Goal: Download file/media: Obtain a digital file from the website

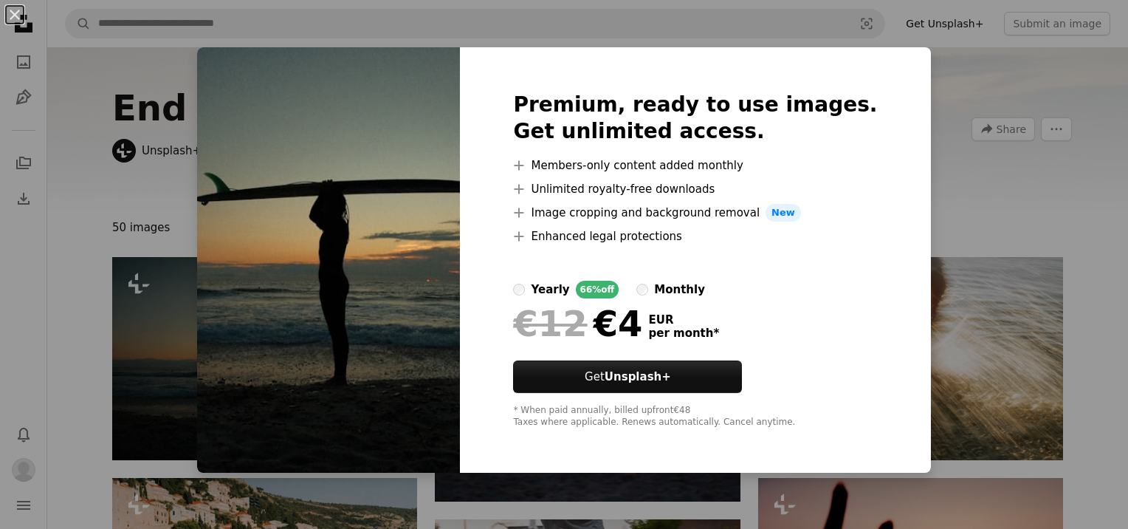
click at [961, 134] on div "An X shape Premium, ready to use images. Get unlimited access. A plus sign Memb…" at bounding box center [564, 264] width 1128 height 529
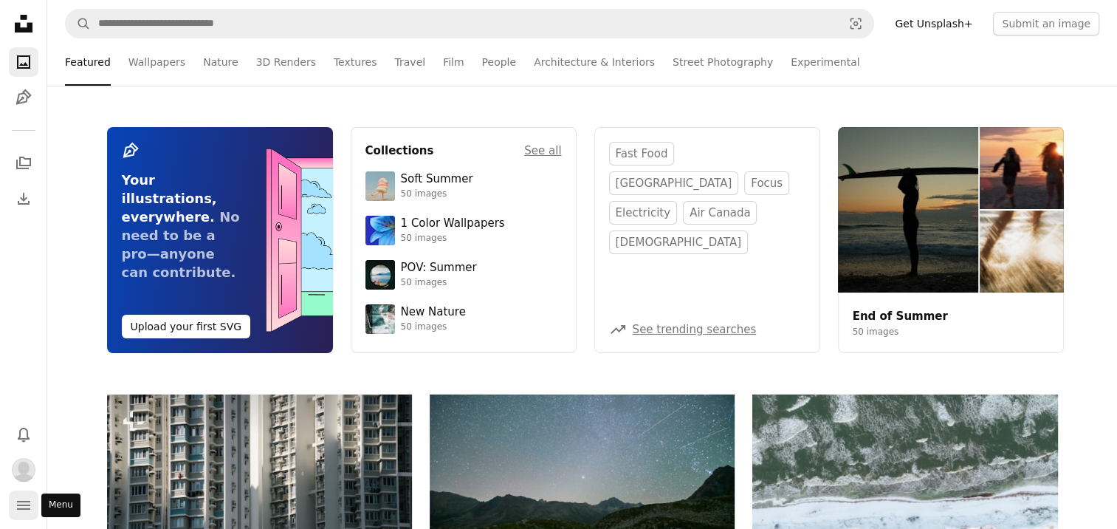
click at [29, 502] on icon "navigation menu" at bounding box center [24, 505] width 18 height 18
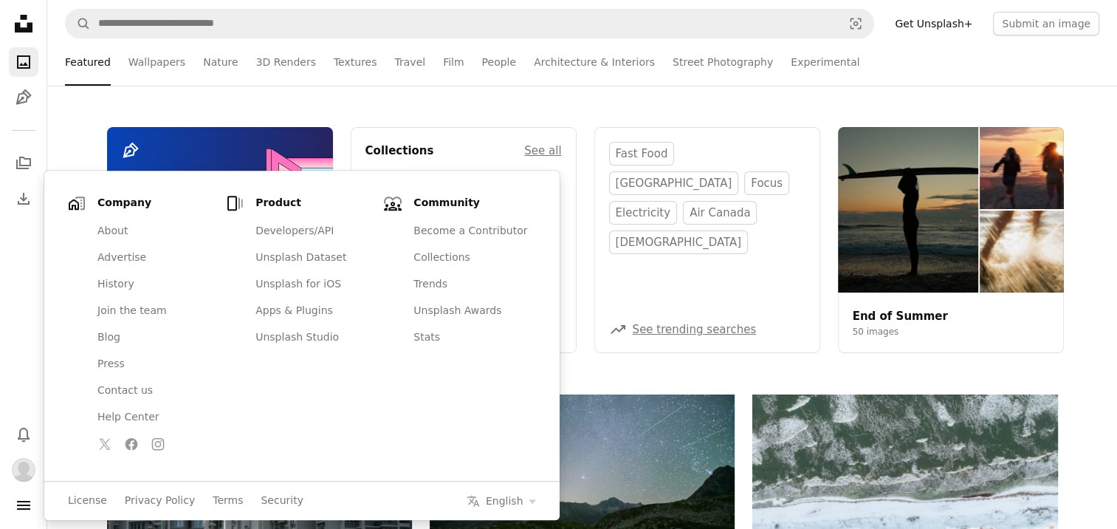
click at [768, 101] on div "Pen Tool Your illustrations, everywhere. No need to be a pro—anyone can contrib…" at bounding box center [582, 240] width 1070 height 309
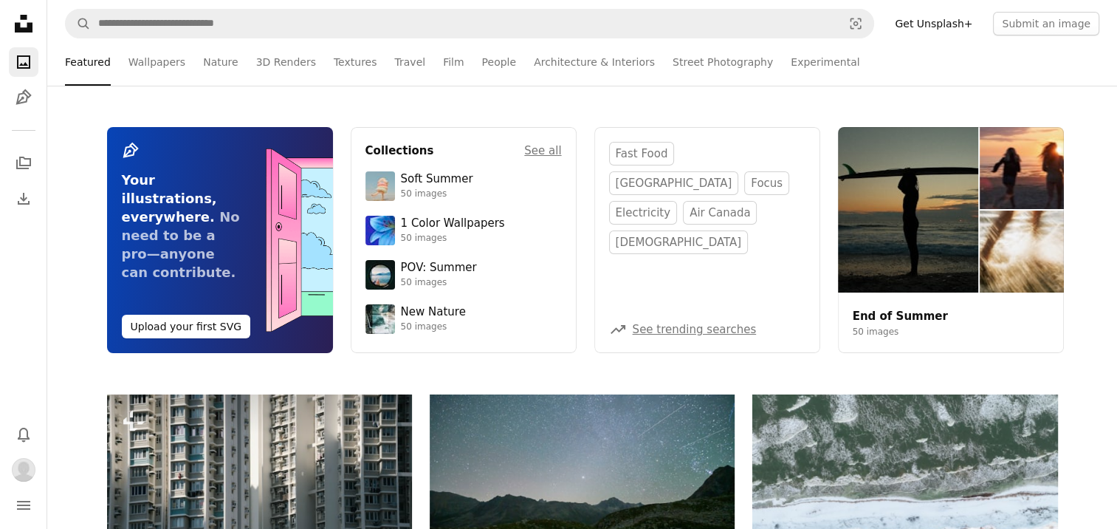
click at [768, 101] on div "Pen Tool Your illustrations, everywhere. No need to be a pro—anyone can contrib…" at bounding box center [582, 240] width 1070 height 309
click at [791, 60] on link "Experimental" at bounding box center [825, 61] width 69 height 47
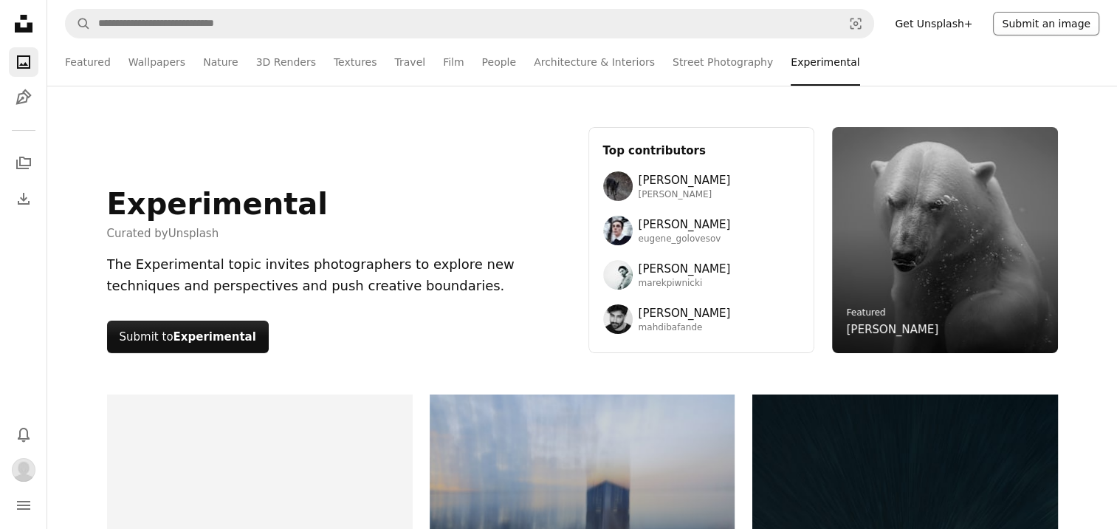
click at [1049, 25] on button "Submit an image" at bounding box center [1046, 24] width 106 height 24
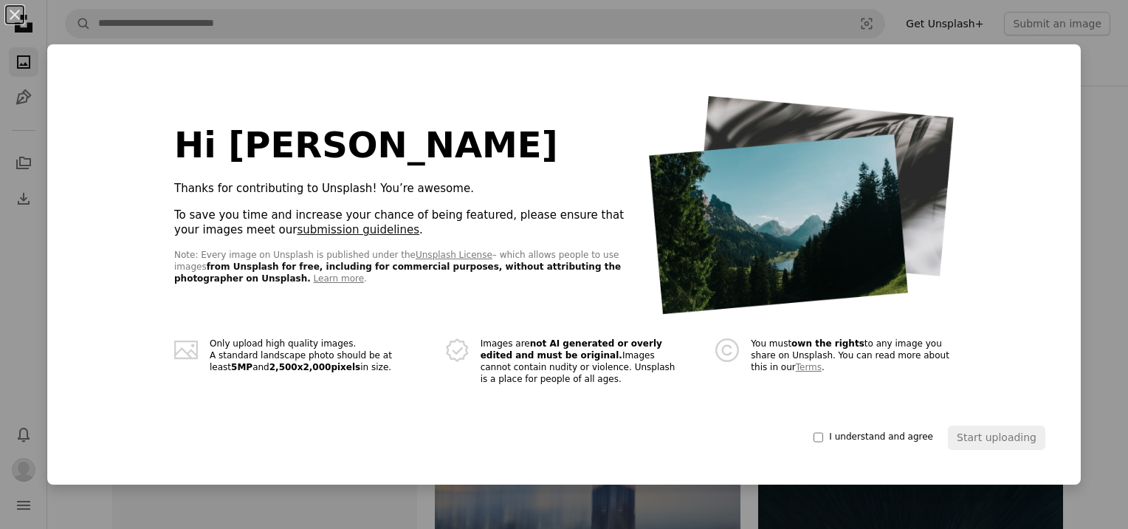
click at [297, 233] on link "submission guidelines" at bounding box center [358, 229] width 123 height 13
click at [1071, 180] on div "Hi [PERSON_NAME] 👋 Thanks for contributing to Unsplash! You’re awesome. To save…" at bounding box center [564, 264] width 1034 height 440
click at [14, 14] on button "An X shape" at bounding box center [15, 15] width 18 height 18
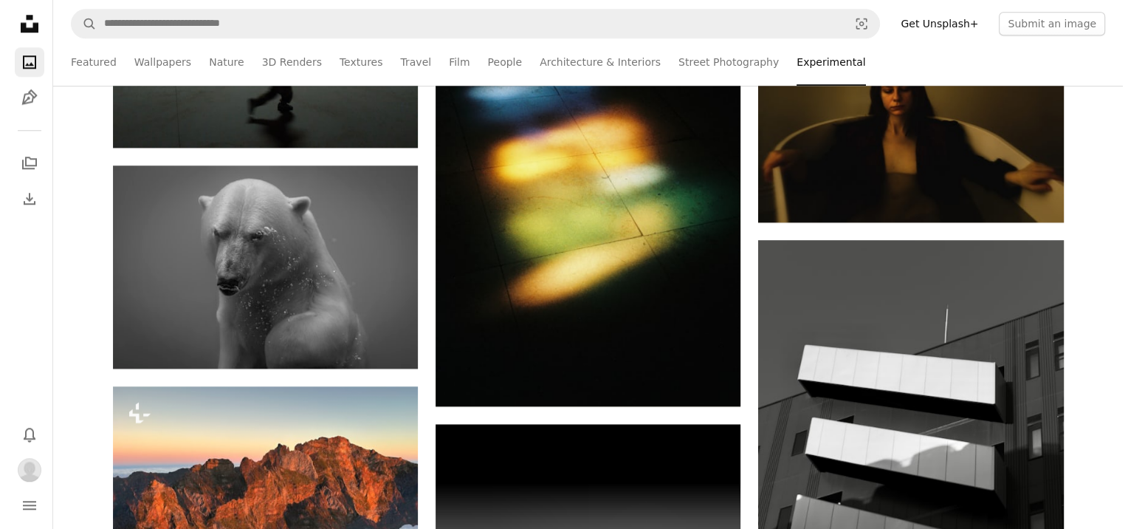
scroll to position [1920, 0]
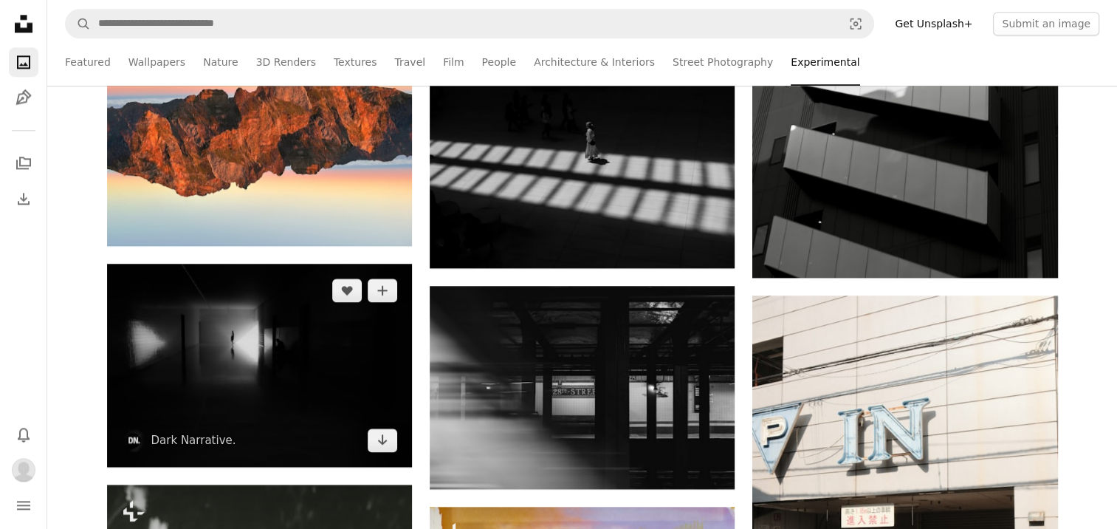
click at [313, 346] on img at bounding box center [259, 365] width 305 height 203
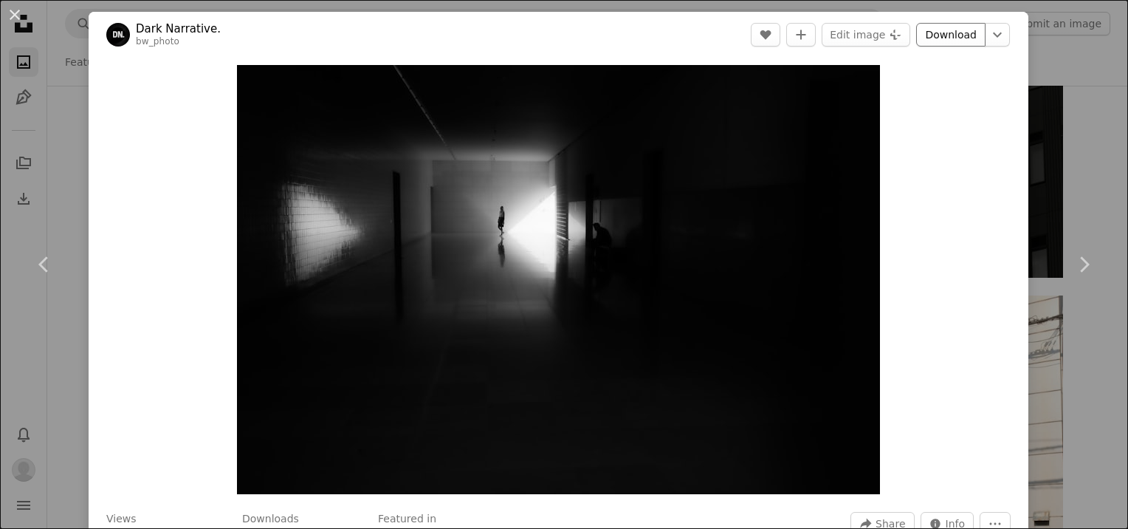
click at [949, 38] on link "Download" at bounding box center [950, 35] width 69 height 24
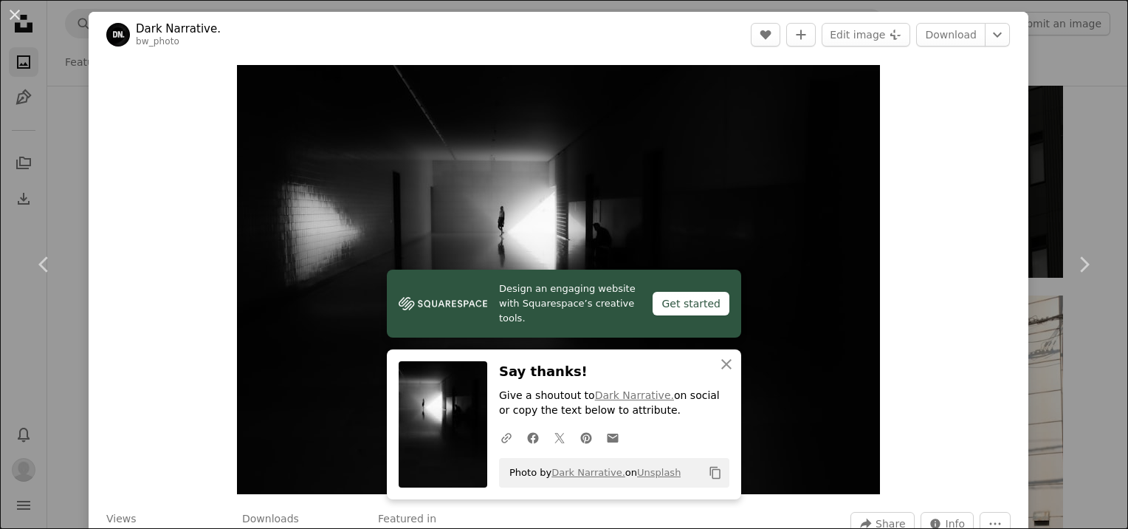
click at [1001, 123] on div "Zoom in" at bounding box center [559, 280] width 940 height 444
click at [1051, 89] on div "An X shape Chevron left Chevron right Design an engaging website with Squarespa…" at bounding box center [564, 264] width 1128 height 529
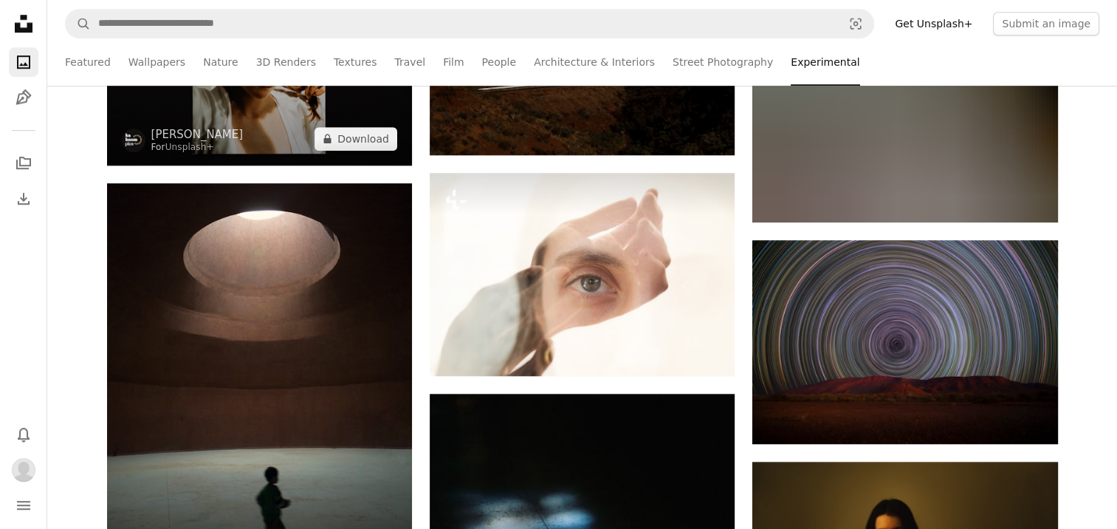
scroll to position [665, 0]
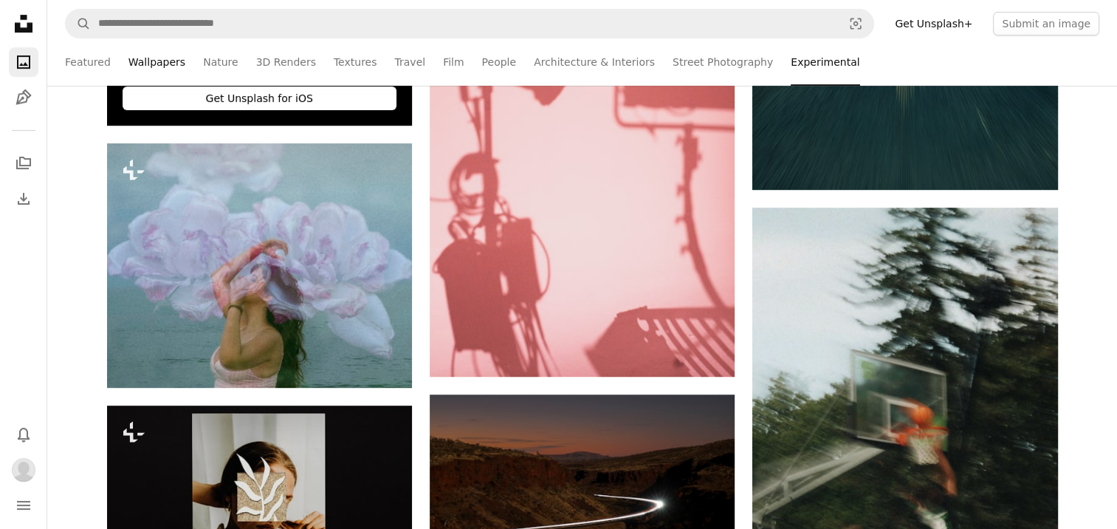
click at [159, 61] on link "Wallpapers" at bounding box center [156, 61] width 57 height 47
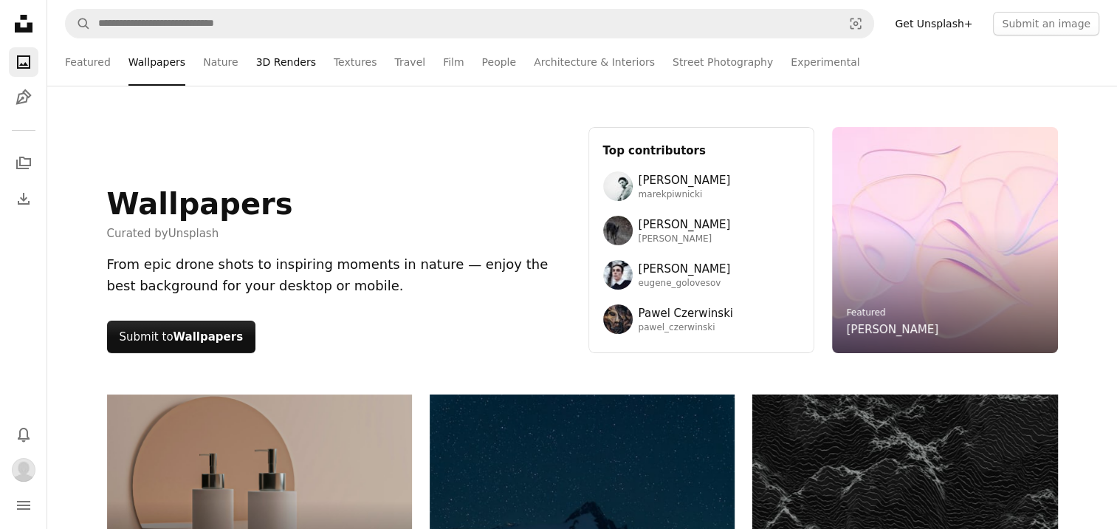
click at [275, 64] on link "3D Renders" at bounding box center [286, 61] width 60 height 47
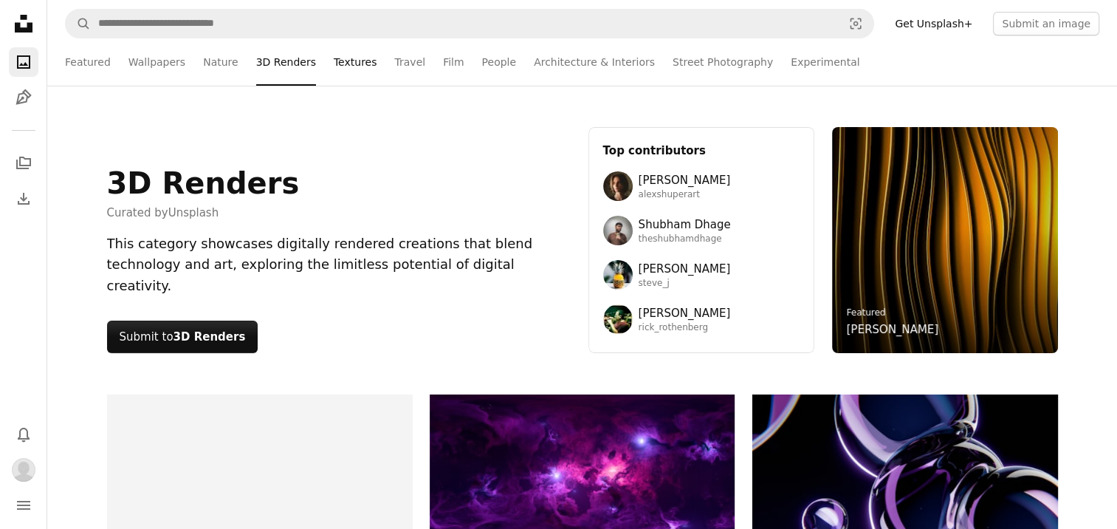
click at [337, 68] on link "Textures" at bounding box center [356, 61] width 44 height 47
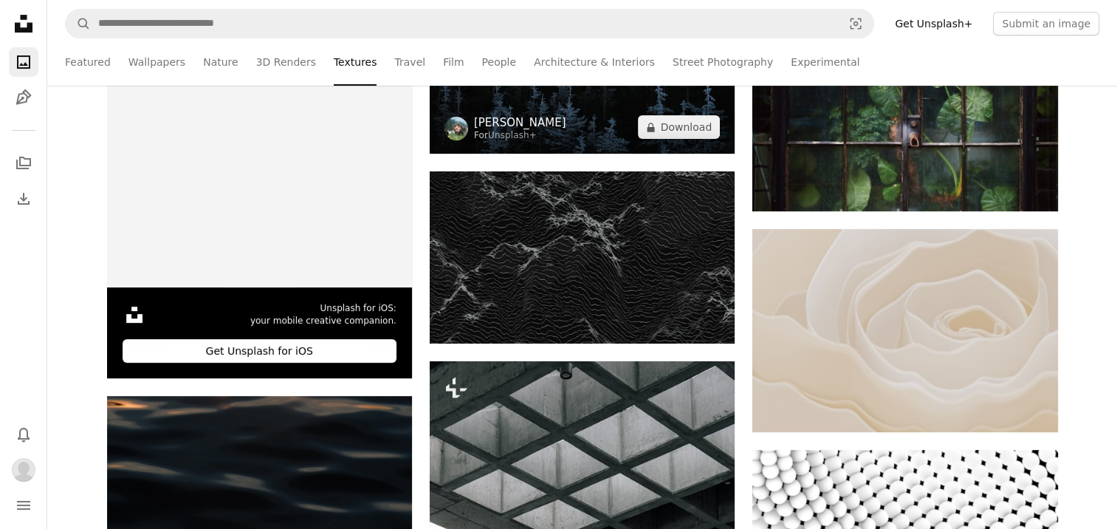
scroll to position [369, 0]
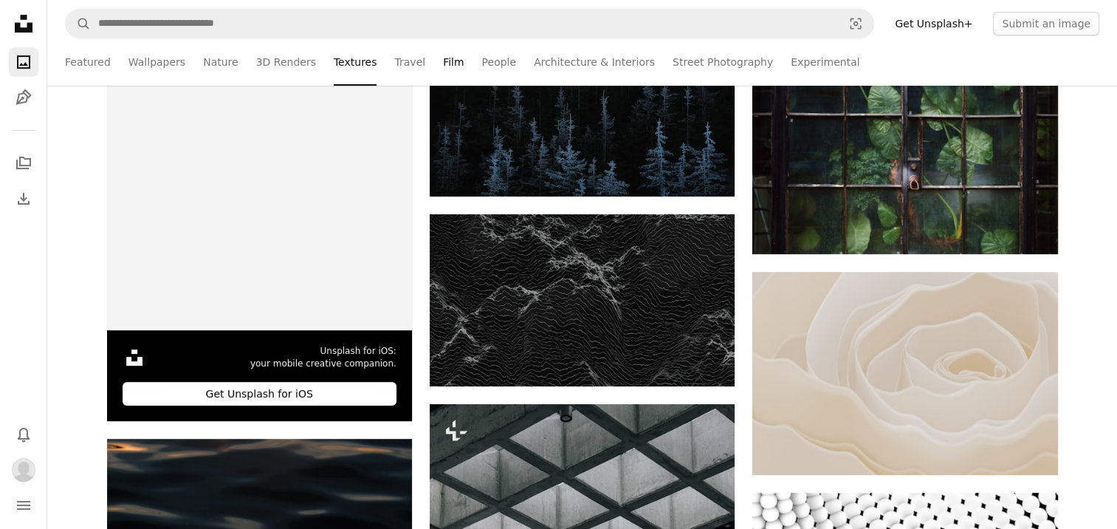
click at [443, 64] on link "Film" at bounding box center [453, 61] width 21 height 47
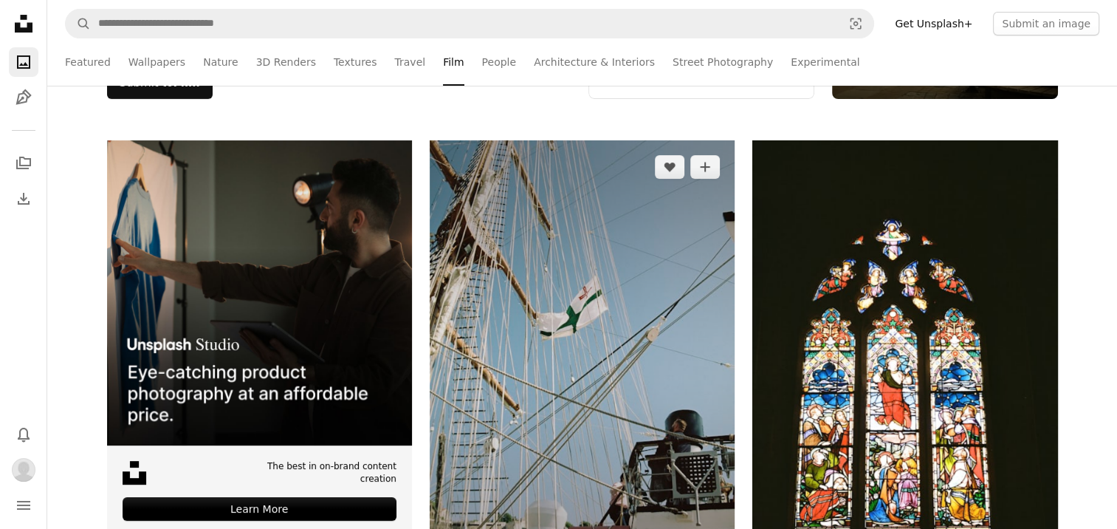
scroll to position [443, 0]
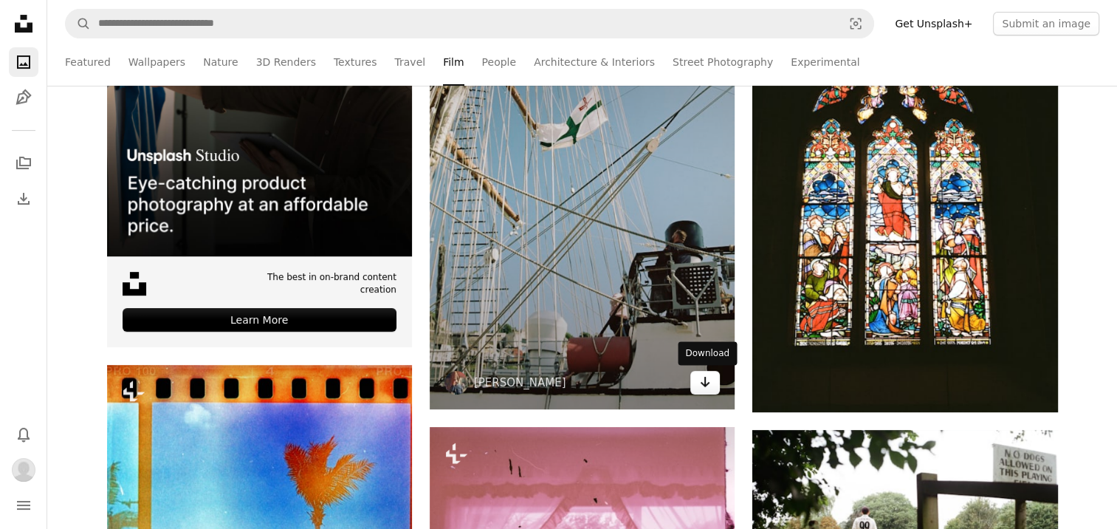
click at [711, 390] on link "Arrow pointing down" at bounding box center [705, 383] width 30 height 24
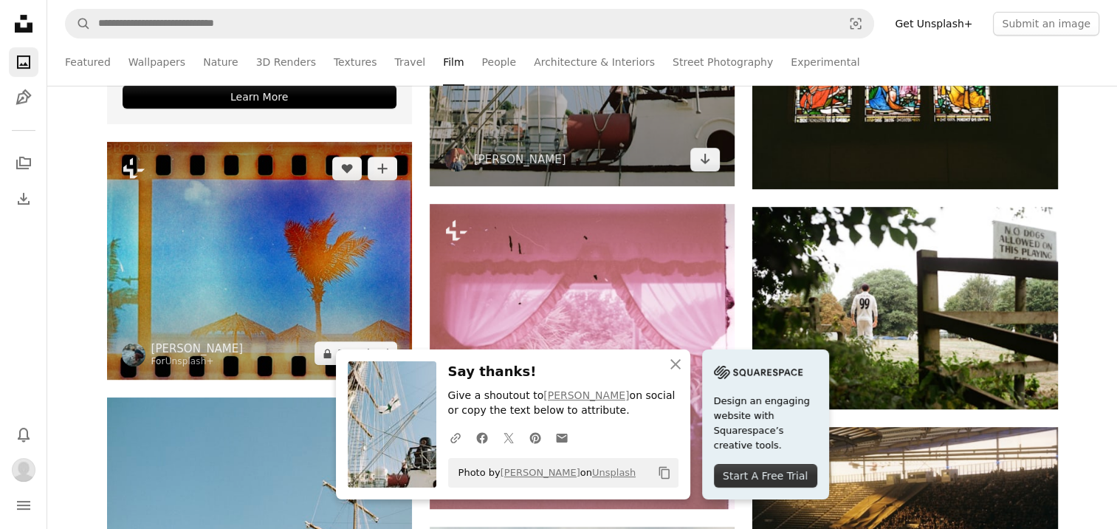
scroll to position [665, 0]
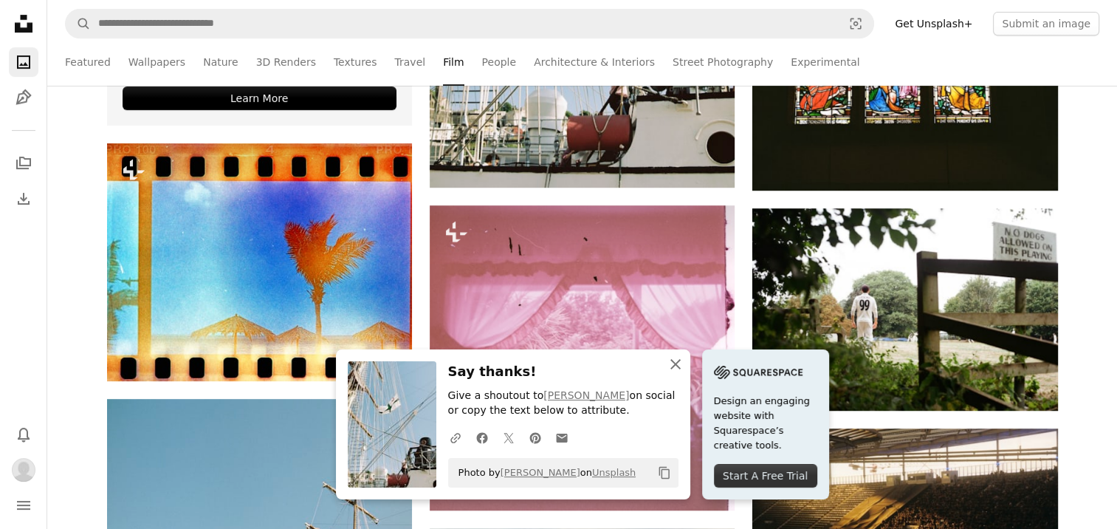
click at [674, 369] on icon "An X shape" at bounding box center [676, 364] width 18 height 18
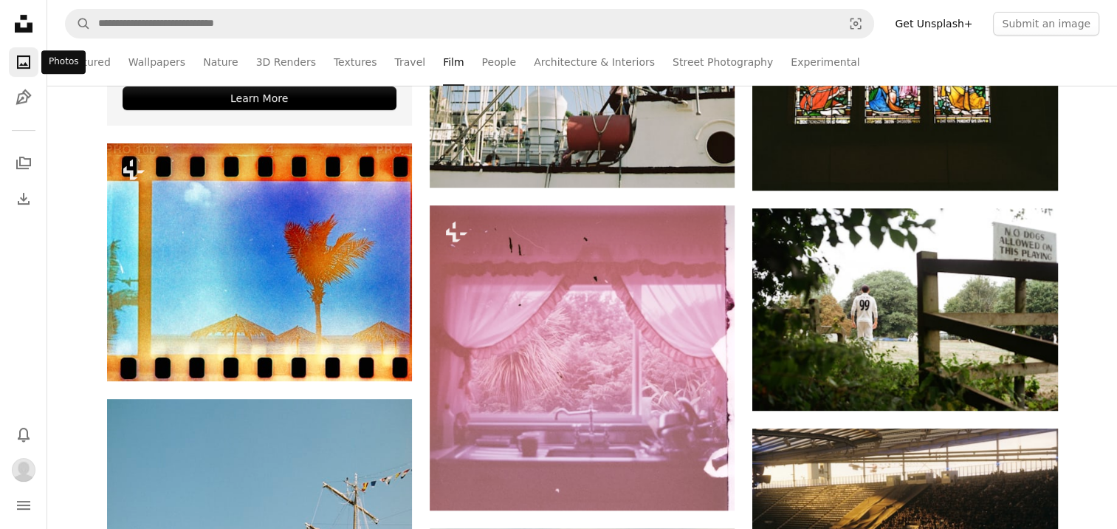
click at [27, 66] on icon "A photo" at bounding box center [24, 62] width 18 height 18
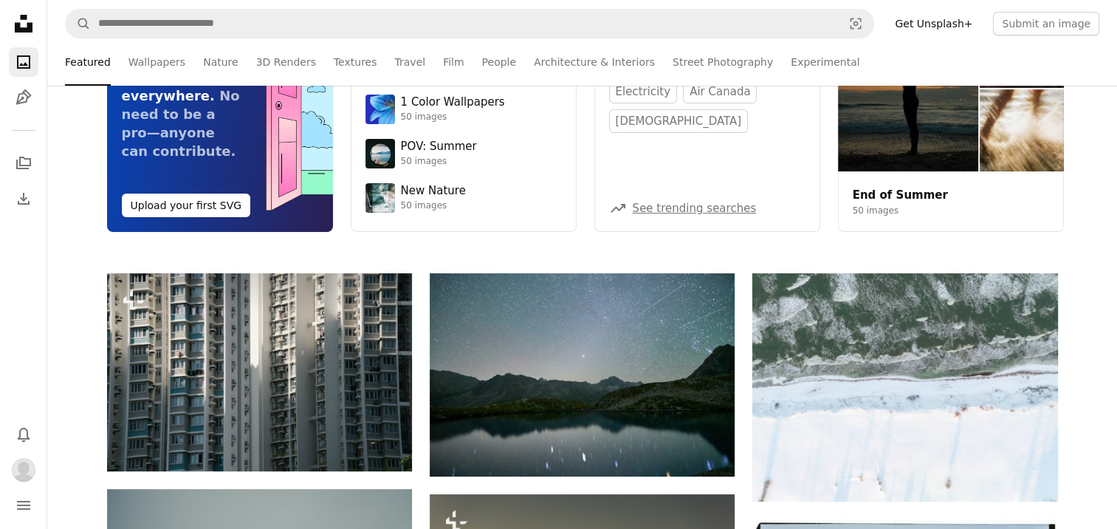
scroll to position [295, 0]
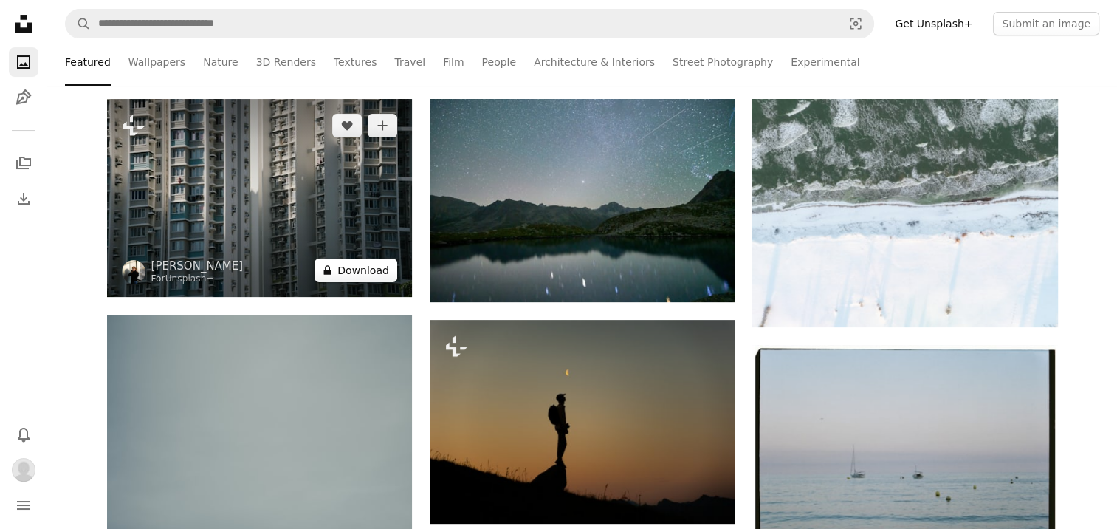
click at [372, 275] on button "A lock Download" at bounding box center [356, 270] width 83 height 24
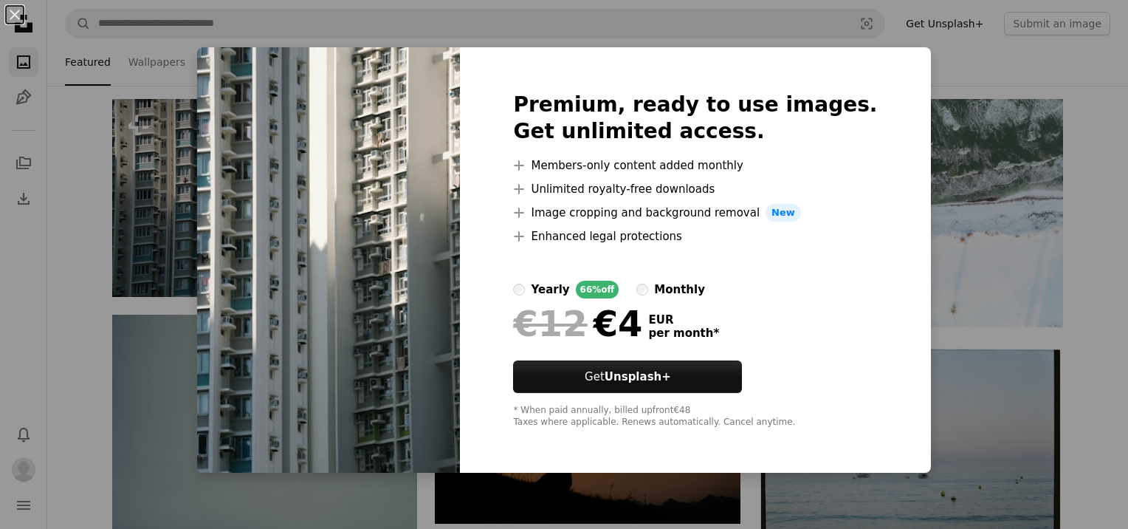
click at [938, 211] on div "An X shape Premium, ready to use images. Get unlimited access. A plus sign Memb…" at bounding box center [564, 264] width 1128 height 529
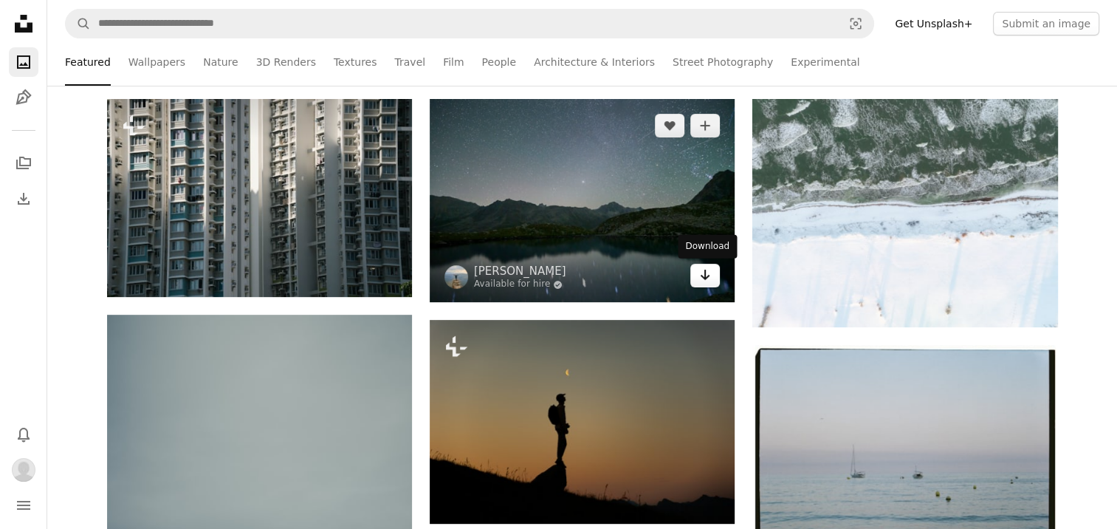
click at [717, 278] on link "Arrow pointing down" at bounding box center [705, 276] width 30 height 24
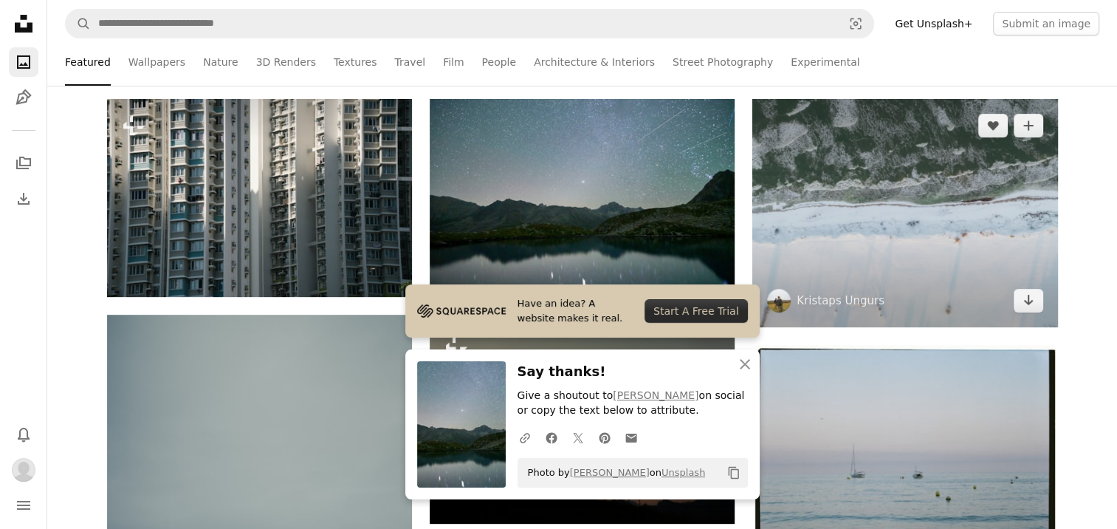
click at [995, 248] on img at bounding box center [904, 213] width 305 height 228
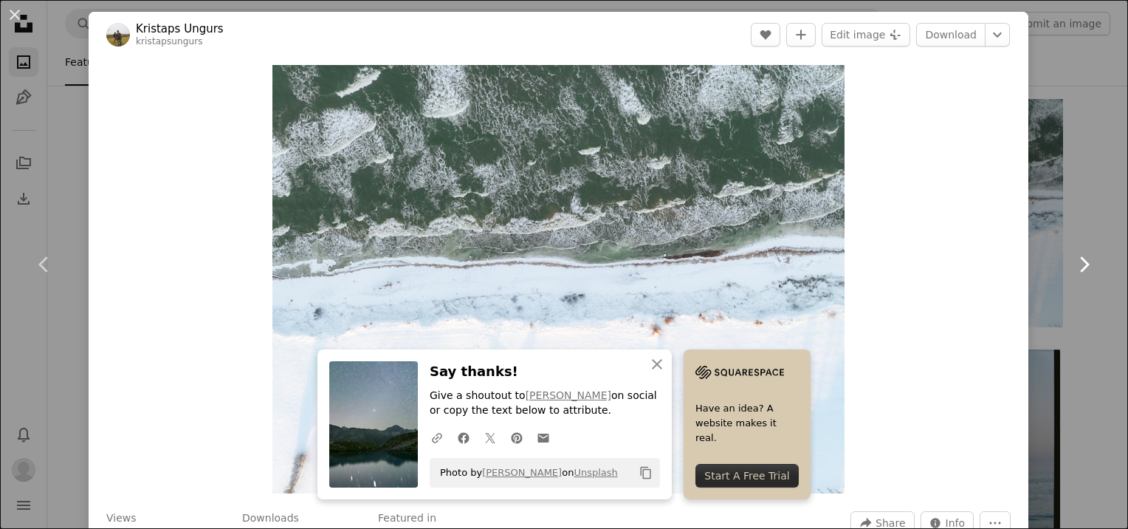
click at [1071, 241] on link "Chevron right" at bounding box center [1084, 264] width 89 height 142
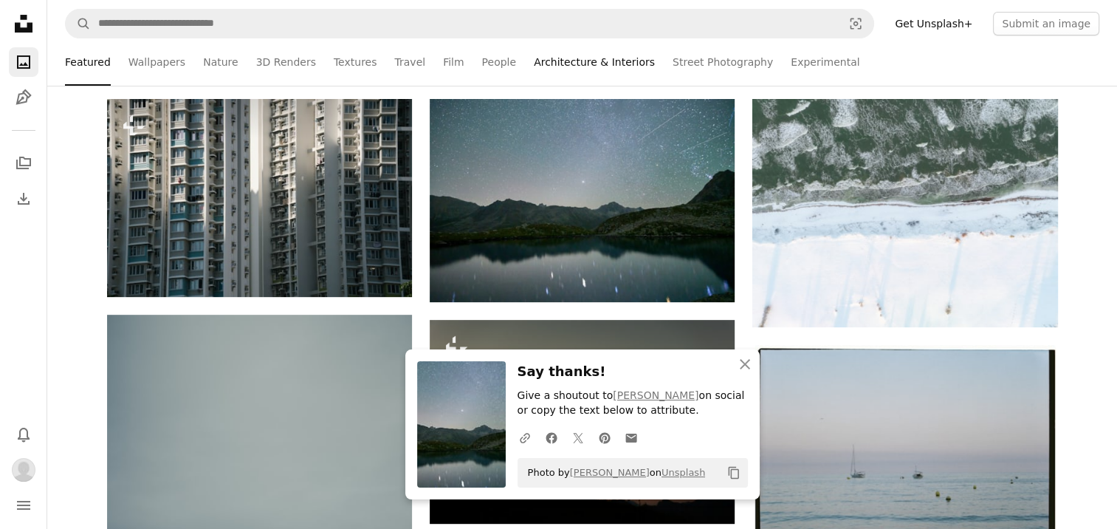
click at [564, 57] on link "Architecture & Interiors" at bounding box center [594, 61] width 121 height 47
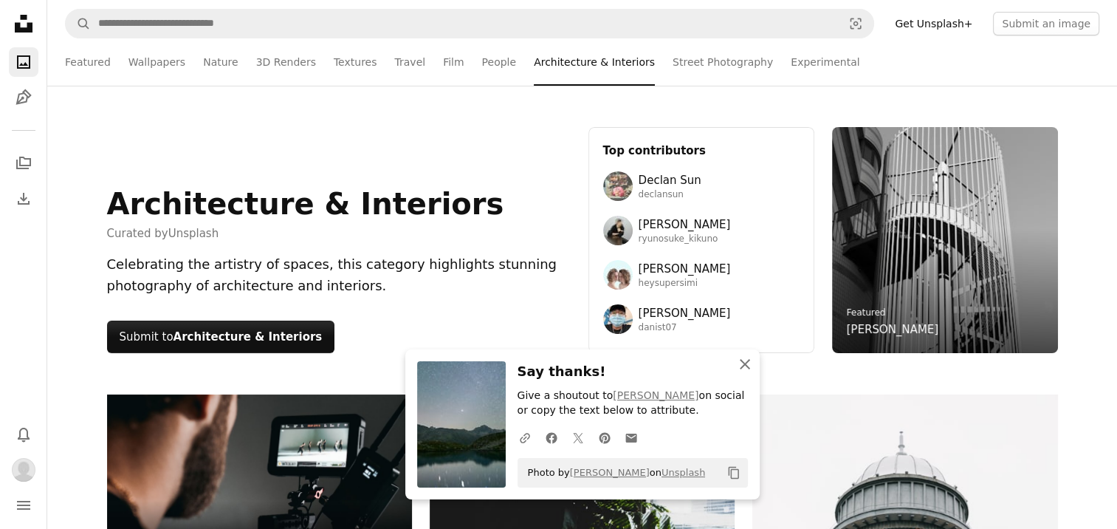
click at [743, 365] on icon "button" at bounding box center [745, 364] width 10 height 10
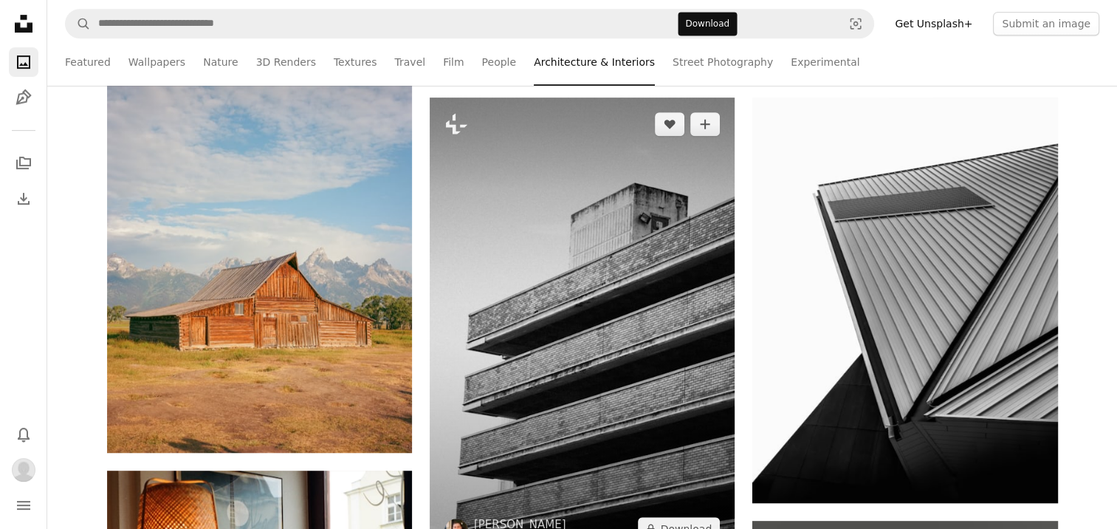
scroll to position [886, 0]
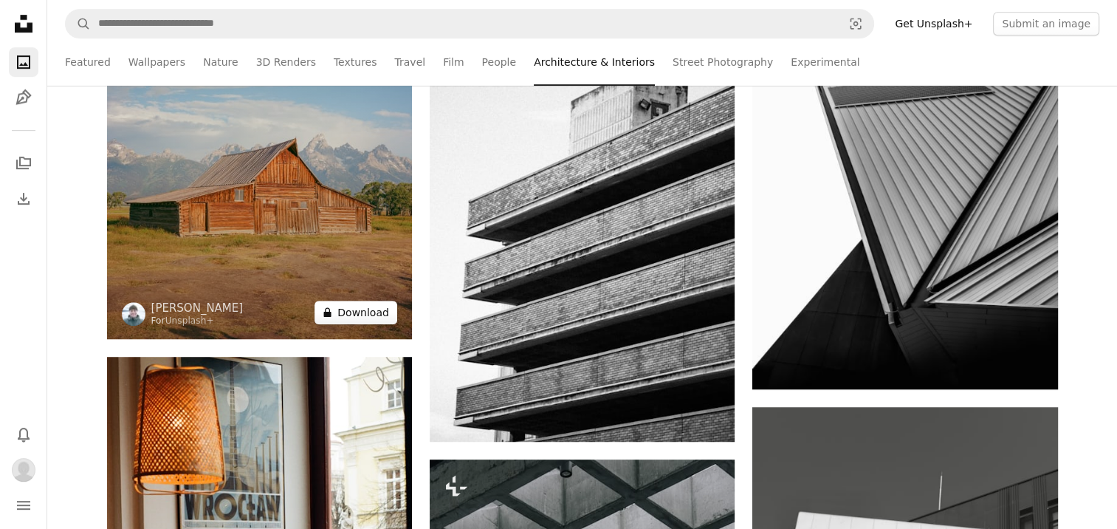
click at [357, 309] on button "A lock Download" at bounding box center [356, 313] width 83 height 24
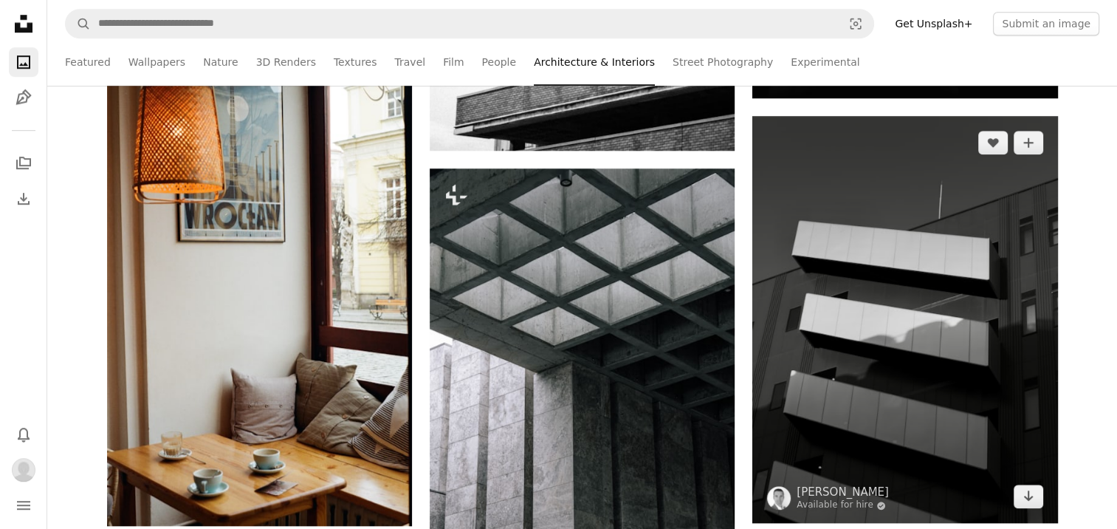
scroll to position [1255, 0]
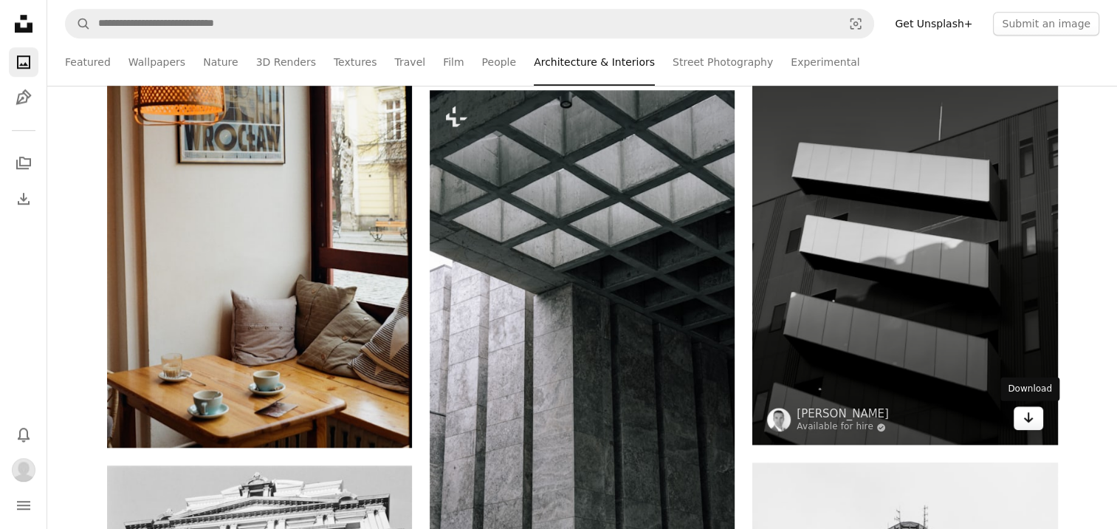
click at [1026, 426] on link "Arrow pointing down" at bounding box center [1029, 418] width 30 height 24
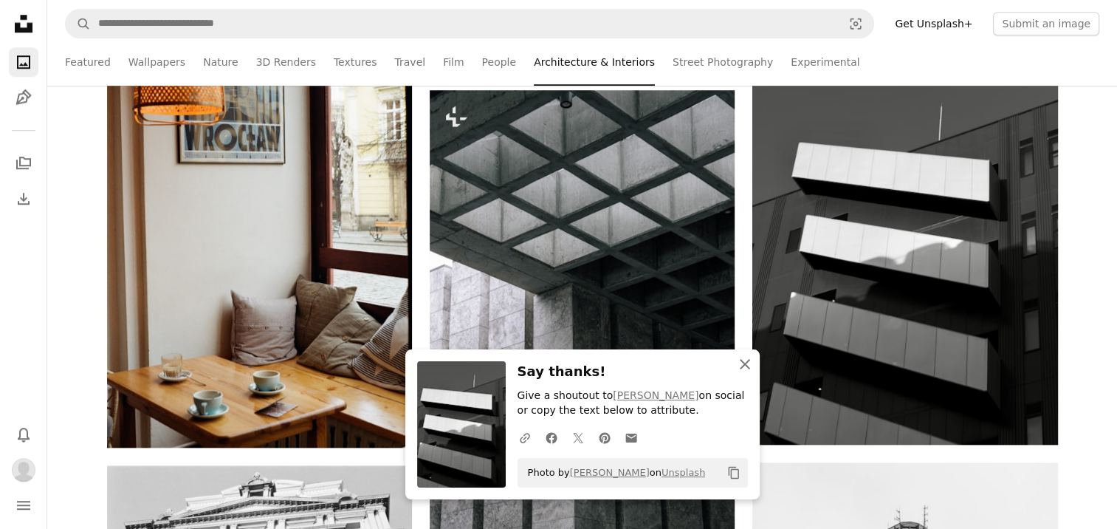
click at [750, 364] on icon "An X shape" at bounding box center [745, 364] width 18 height 18
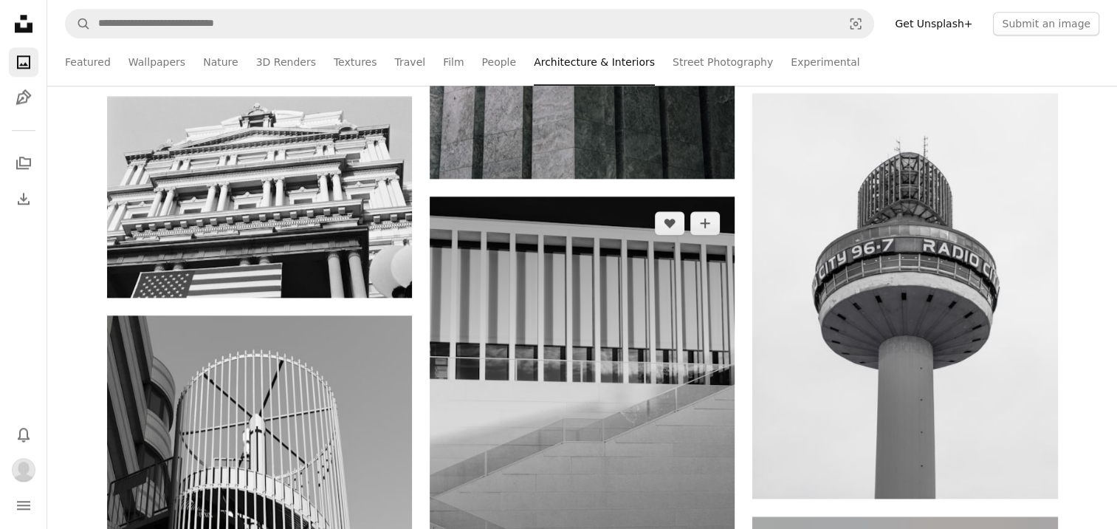
scroll to position [1846, 0]
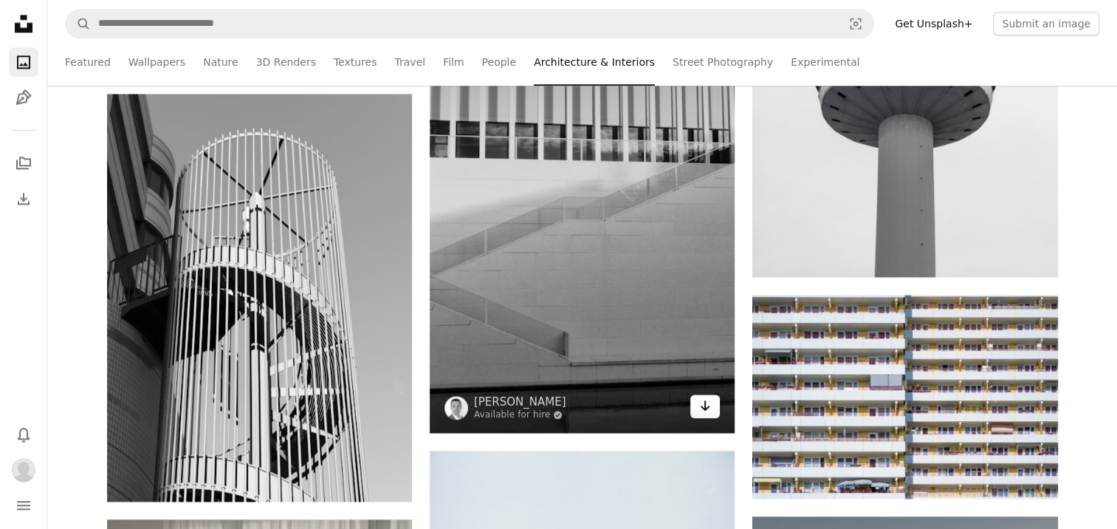
click at [706, 416] on link "Arrow pointing down" at bounding box center [705, 406] width 30 height 24
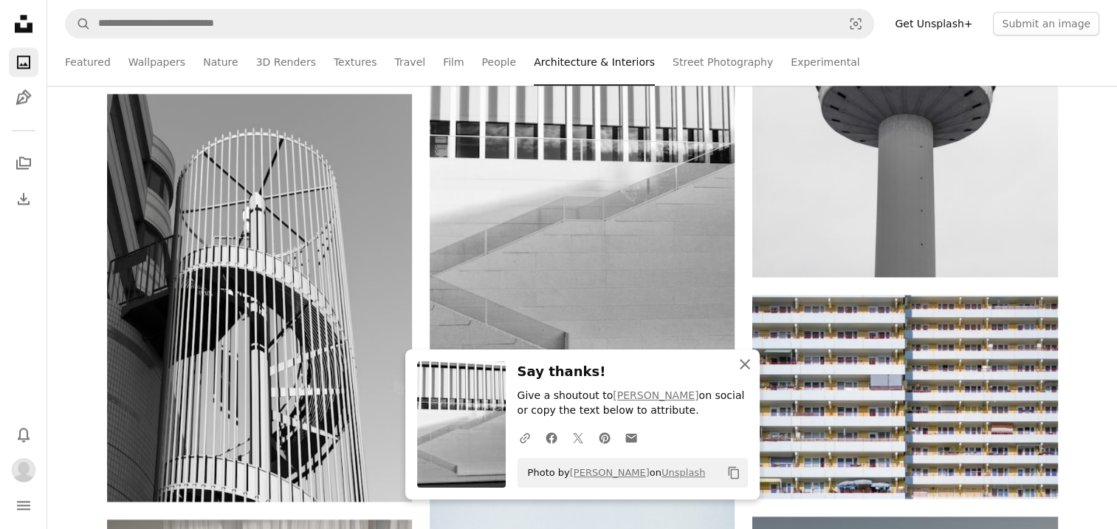
click at [739, 367] on icon "An X shape" at bounding box center [745, 364] width 18 height 18
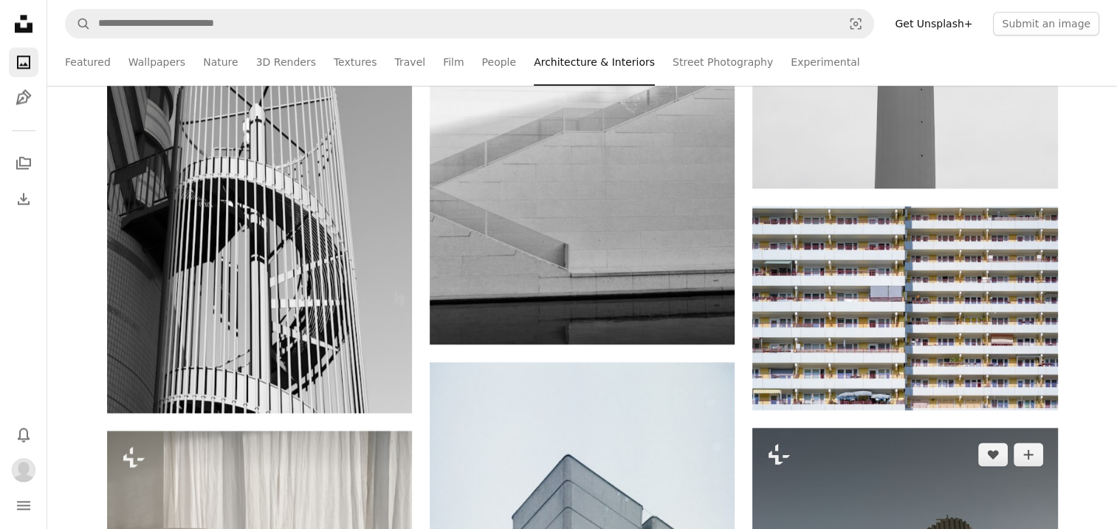
scroll to position [1994, 0]
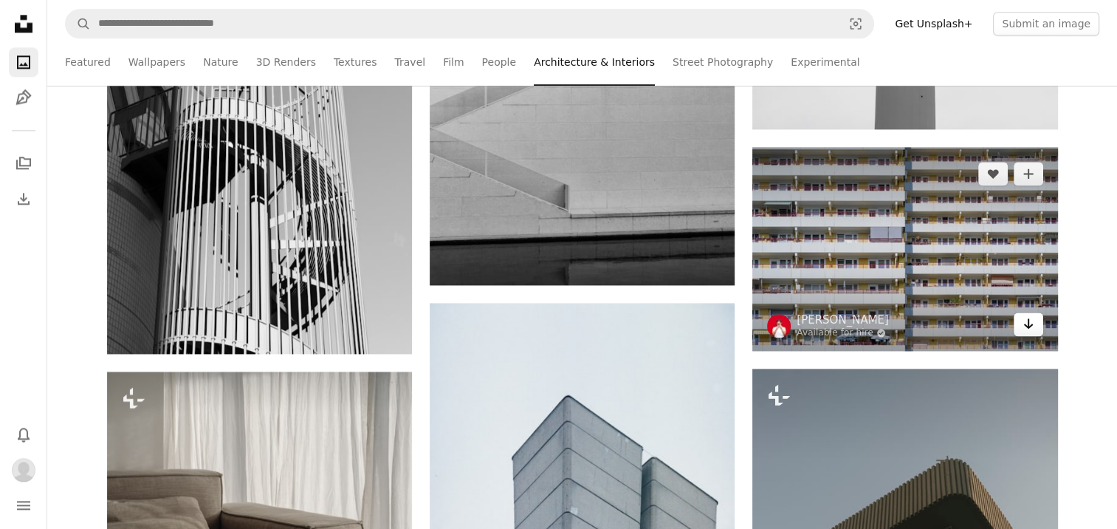
click at [1027, 323] on icon "Arrow pointing down" at bounding box center [1029, 324] width 12 height 18
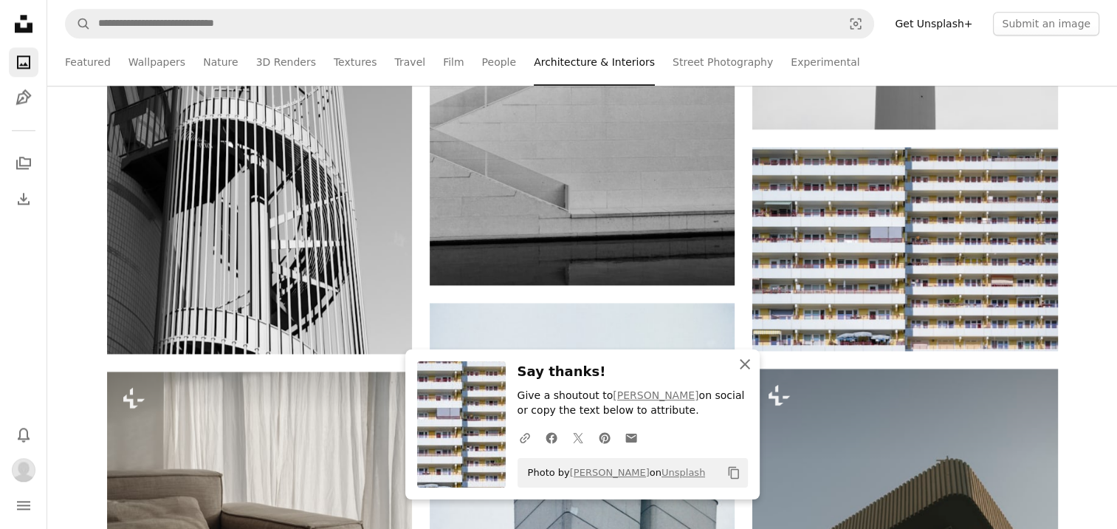
click at [747, 371] on icon "An X shape" at bounding box center [745, 364] width 18 height 18
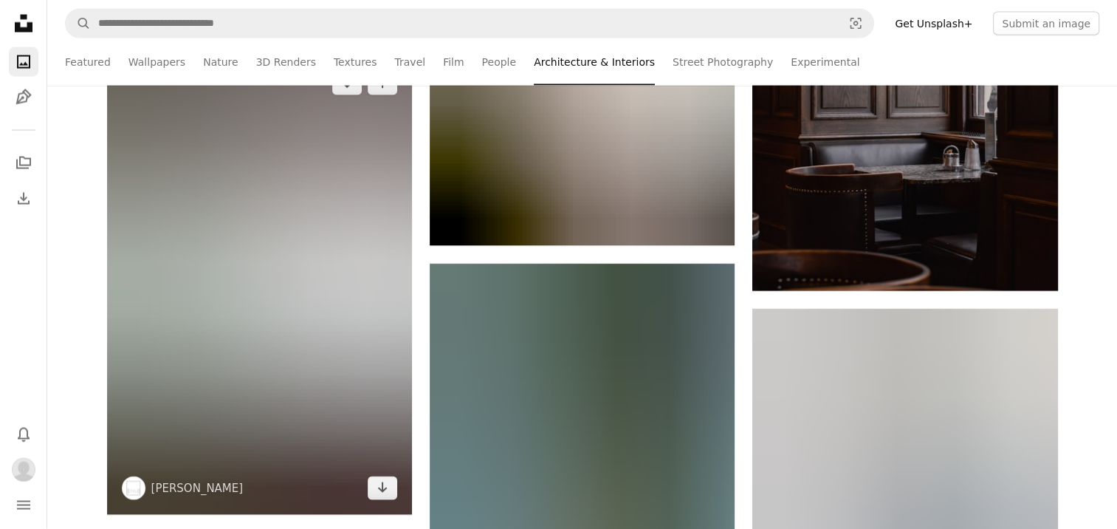
scroll to position [3028, 0]
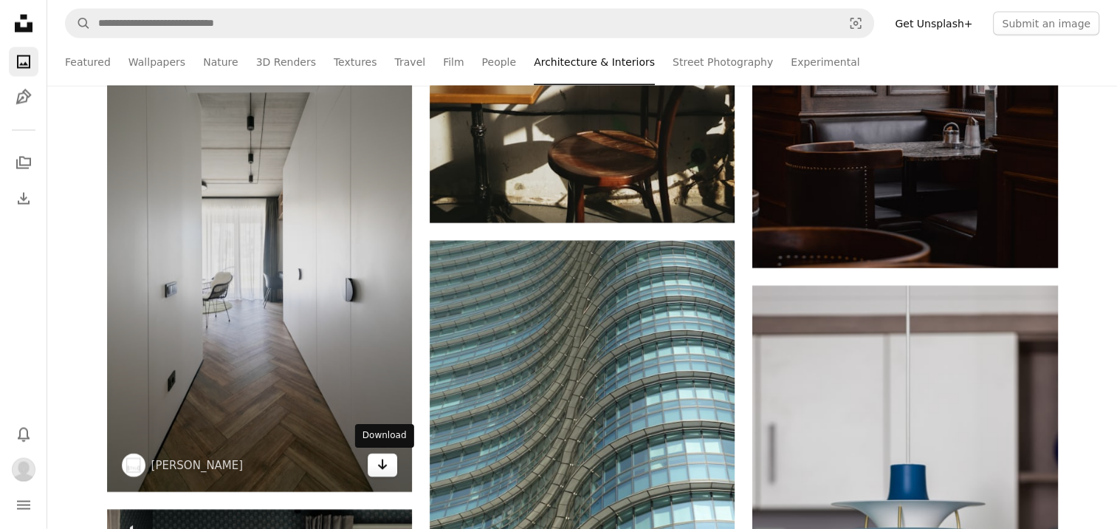
click at [393, 462] on link "Arrow pointing down" at bounding box center [383, 465] width 30 height 24
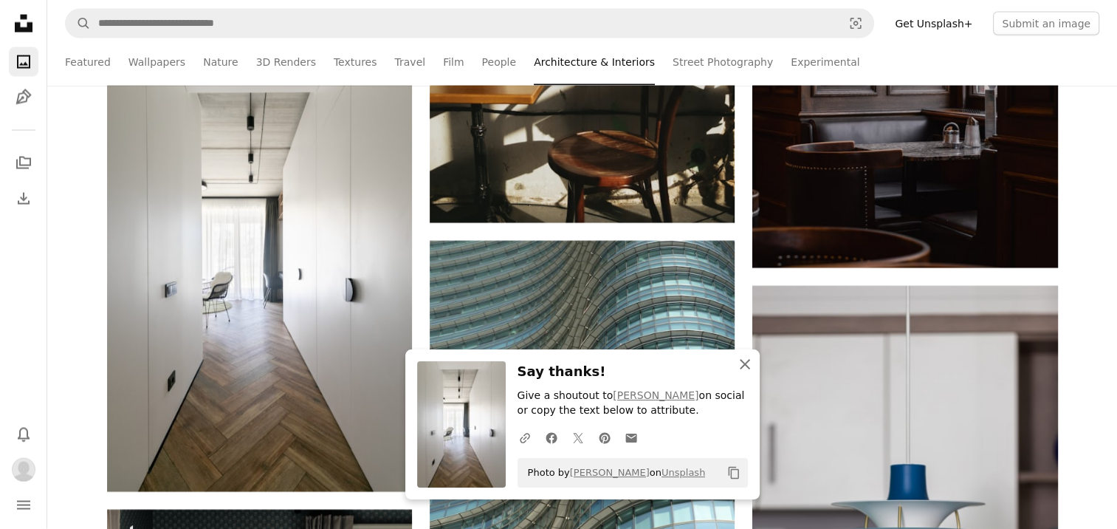
click at [750, 371] on icon "An X shape" at bounding box center [745, 364] width 18 height 18
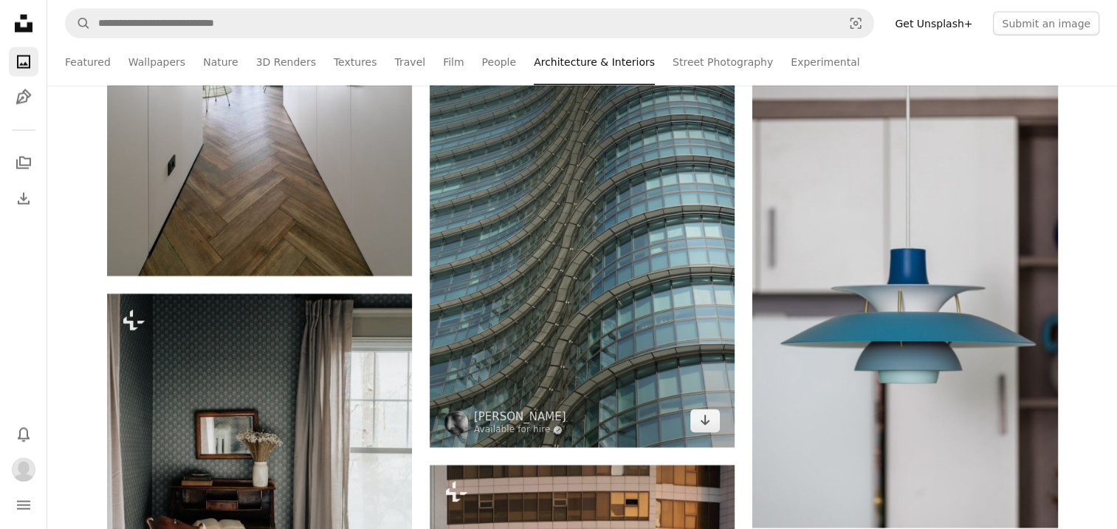
scroll to position [3323, 0]
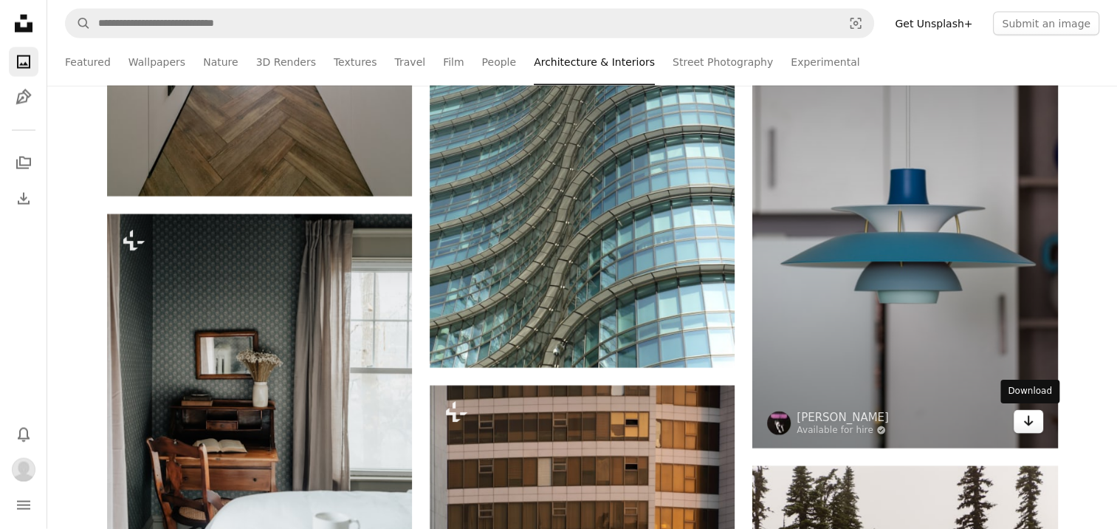
click at [1032, 422] on icon "Download" at bounding box center [1028, 421] width 10 height 10
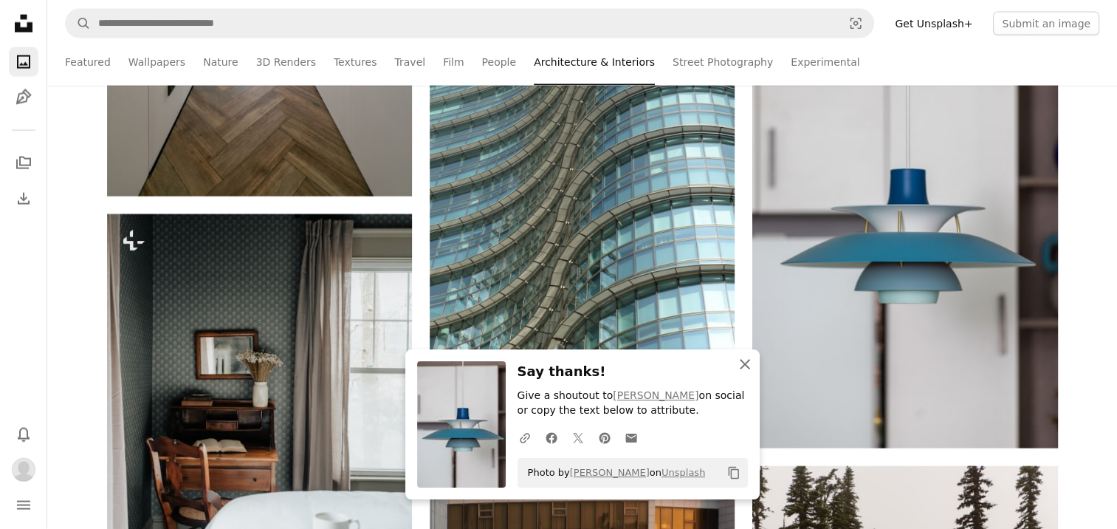
drag, startPoint x: 750, startPoint y: 365, endPoint x: 744, endPoint y: 371, distance: 8.9
click at [751, 365] on icon "An X shape" at bounding box center [745, 364] width 18 height 18
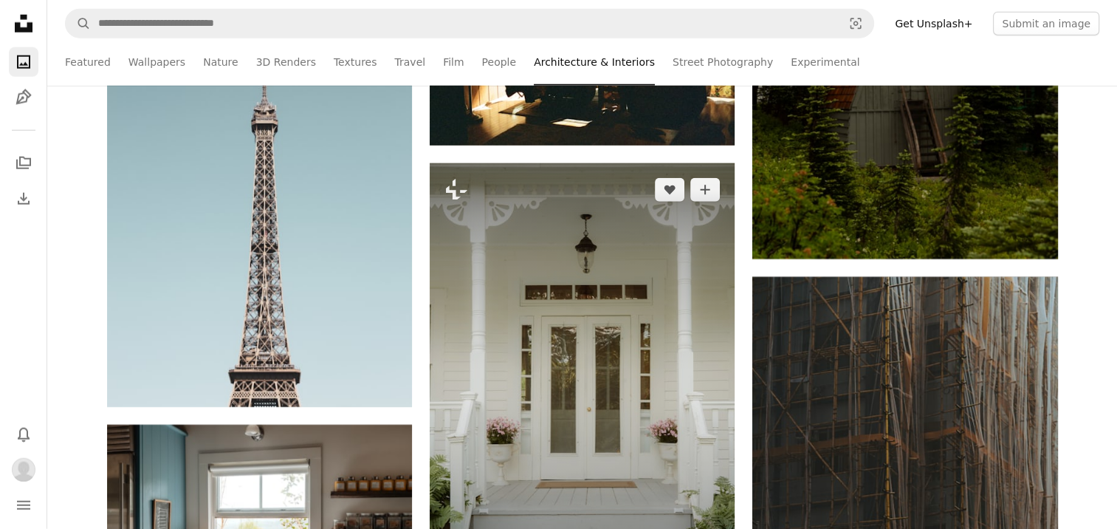
scroll to position [3692, 0]
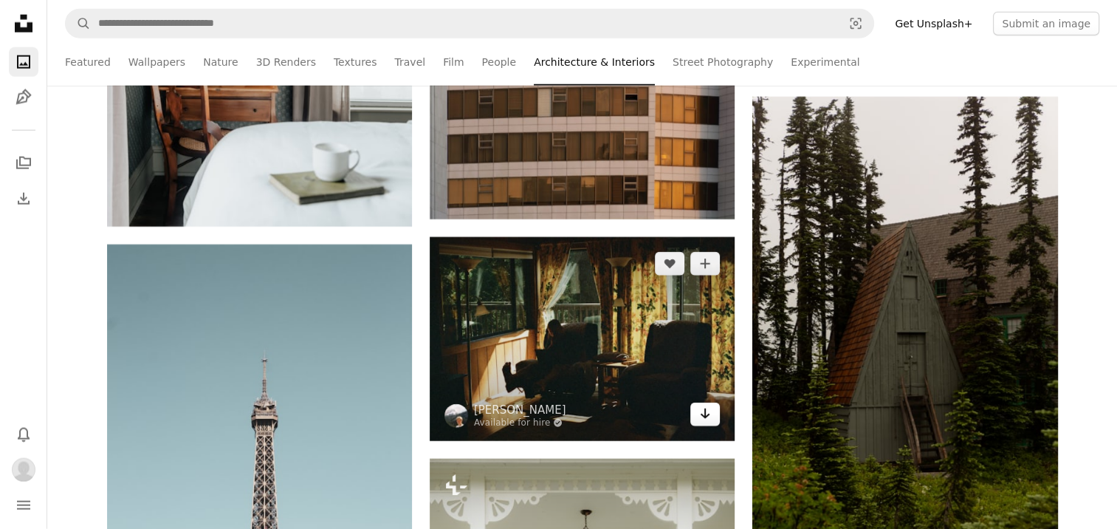
click at [711, 421] on link "Arrow pointing down" at bounding box center [705, 414] width 30 height 24
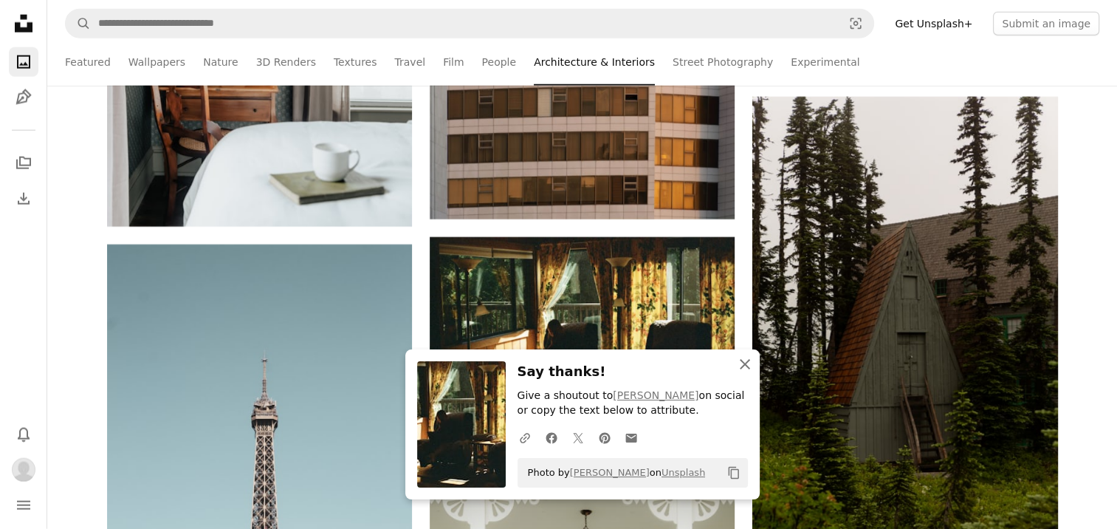
click at [747, 368] on icon "An X shape" at bounding box center [745, 364] width 18 height 18
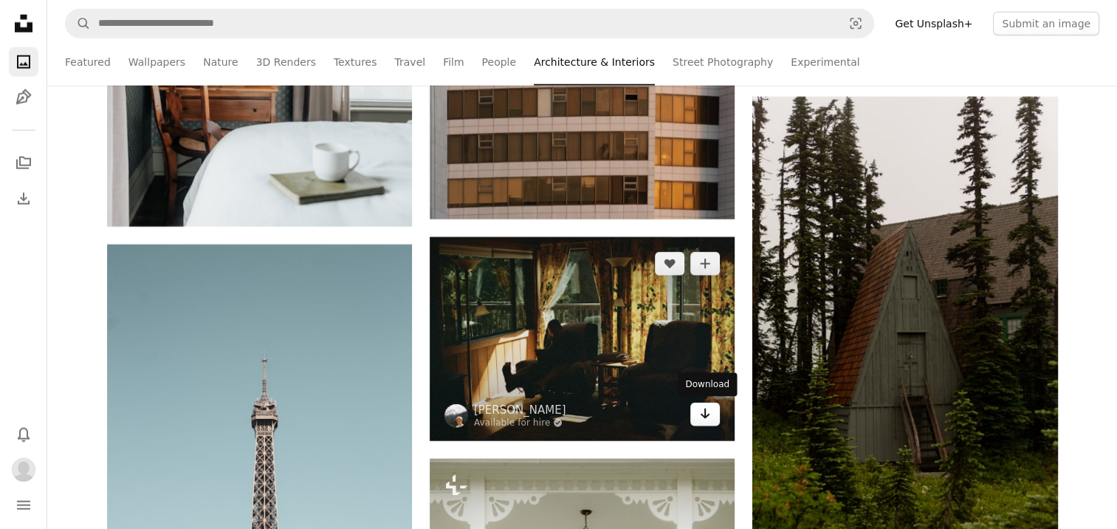
click at [703, 419] on icon "Arrow pointing down" at bounding box center [705, 414] width 12 height 18
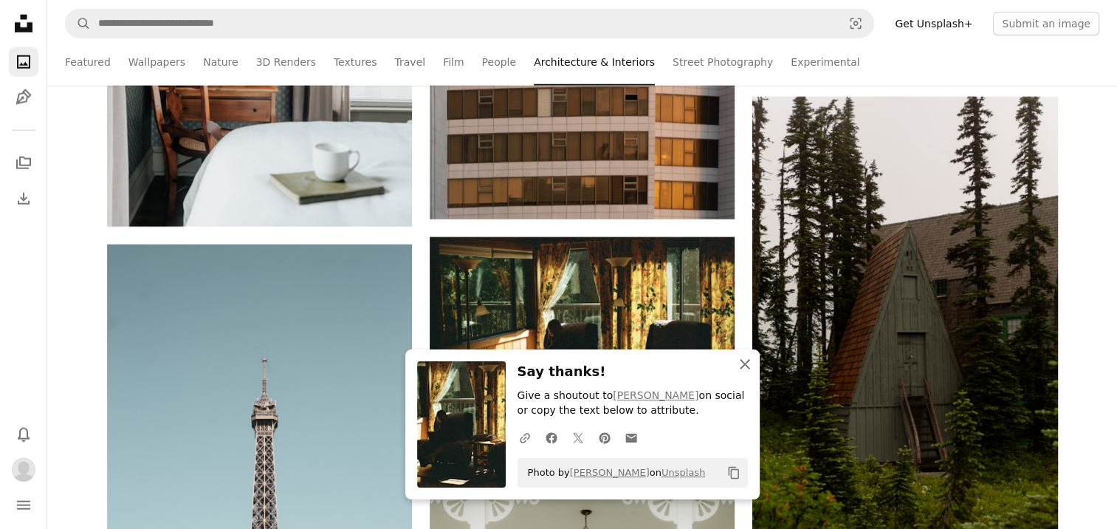
click at [744, 372] on icon "An X shape" at bounding box center [745, 364] width 18 height 18
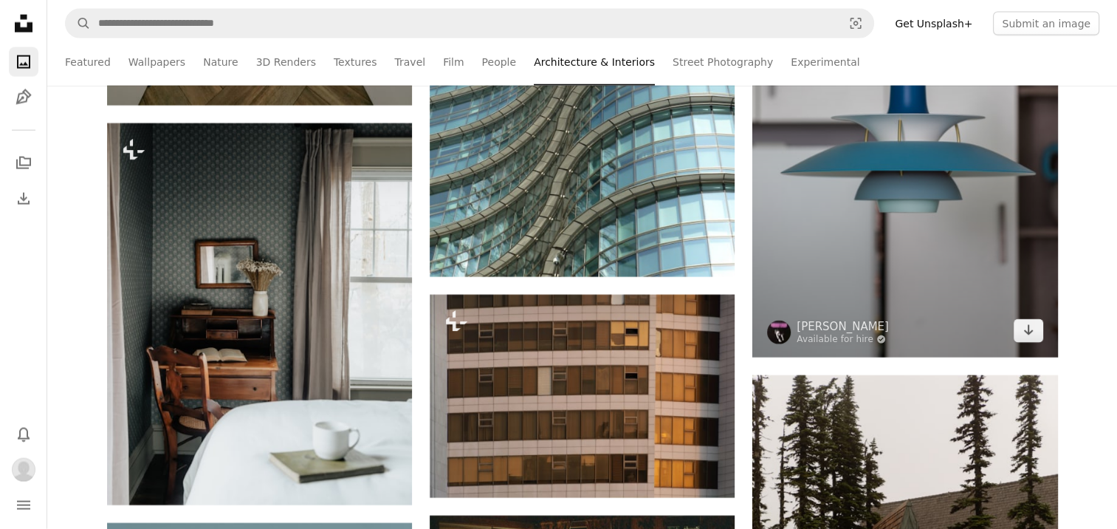
scroll to position [3397, 0]
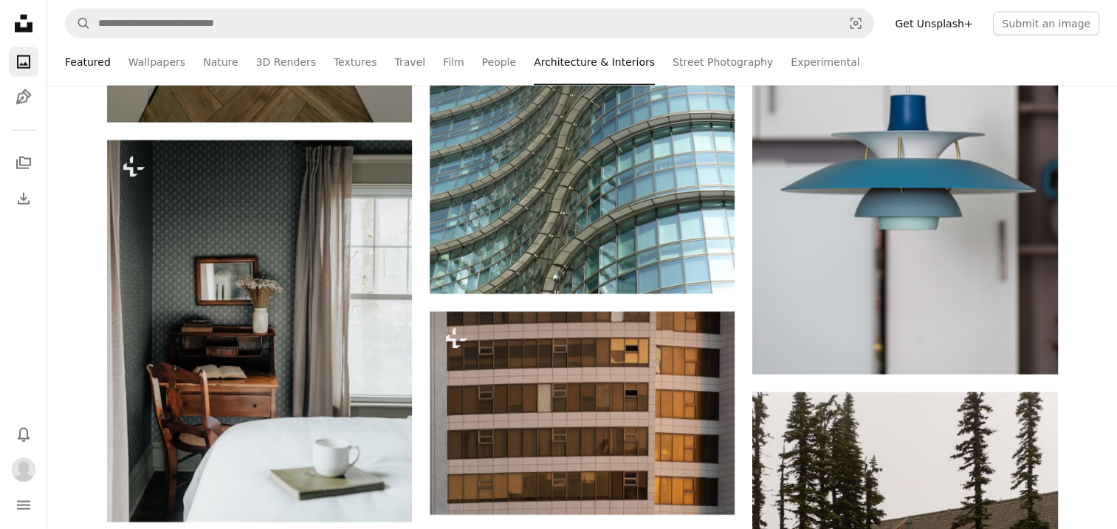
click at [101, 59] on link "Featured" at bounding box center [88, 61] width 46 height 47
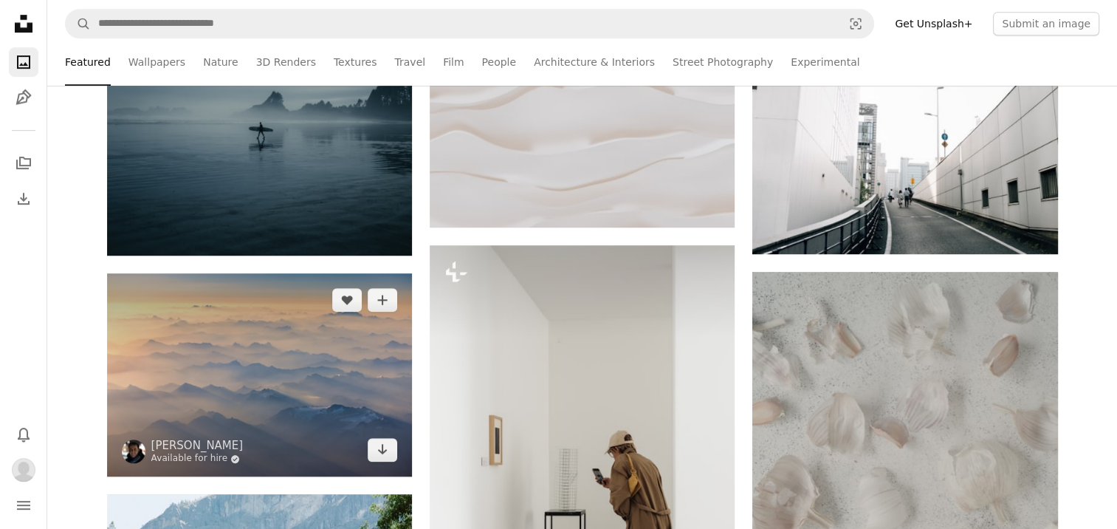
scroll to position [295, 0]
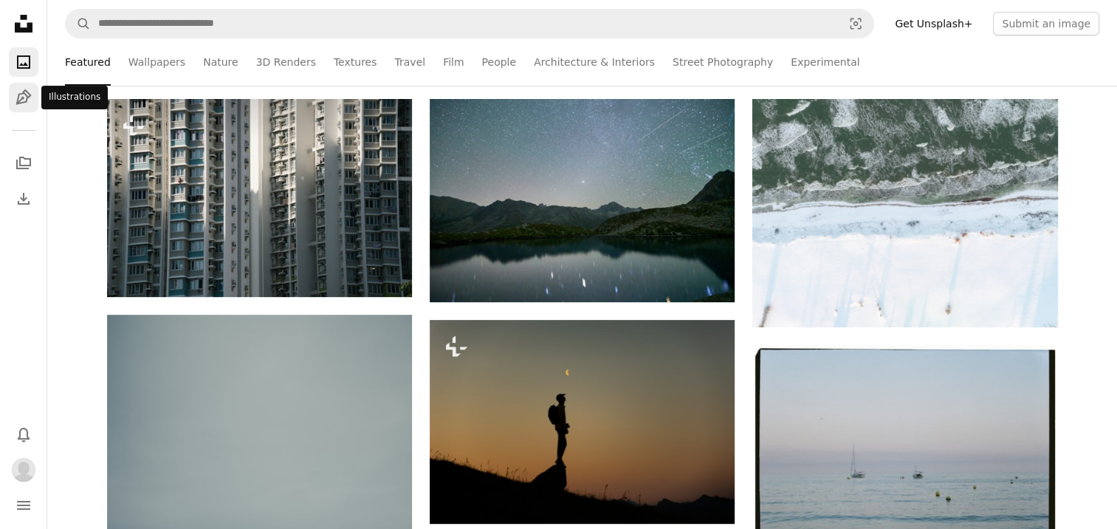
click at [32, 100] on icon "Pen Tool" at bounding box center [24, 98] width 18 height 18
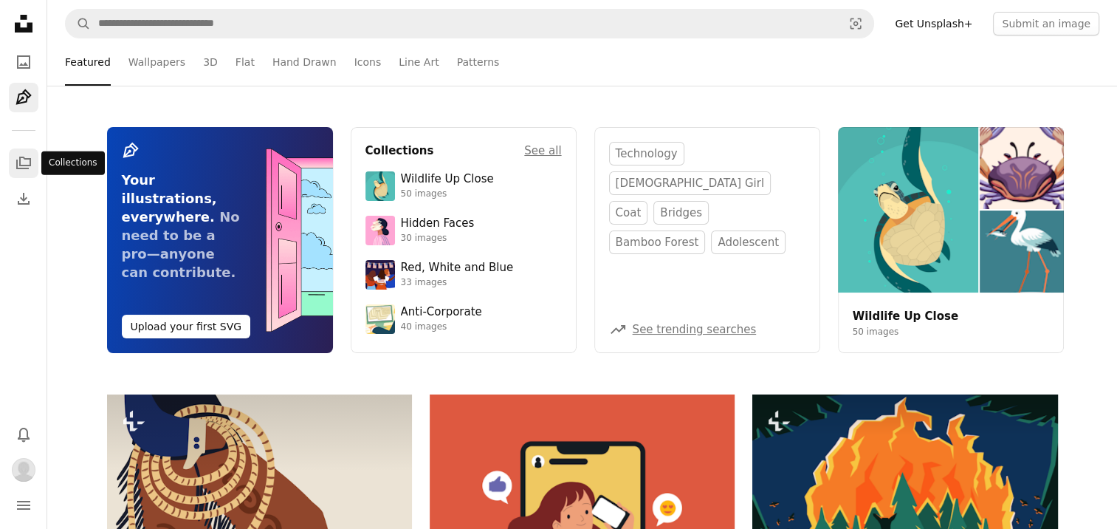
click at [23, 162] on icon "A stack of folders" at bounding box center [24, 163] width 18 height 18
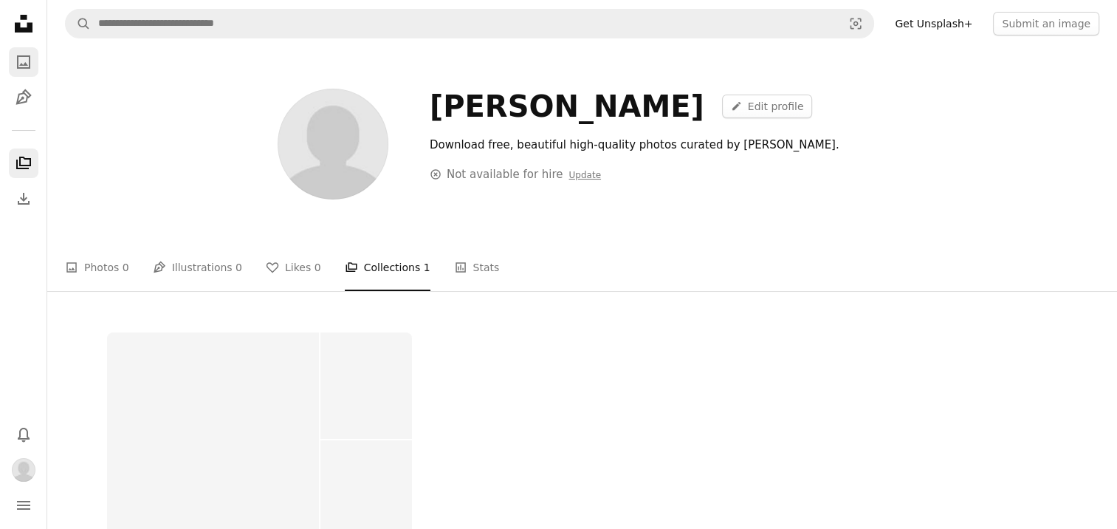
click at [27, 63] on icon "A photo" at bounding box center [24, 62] width 18 height 18
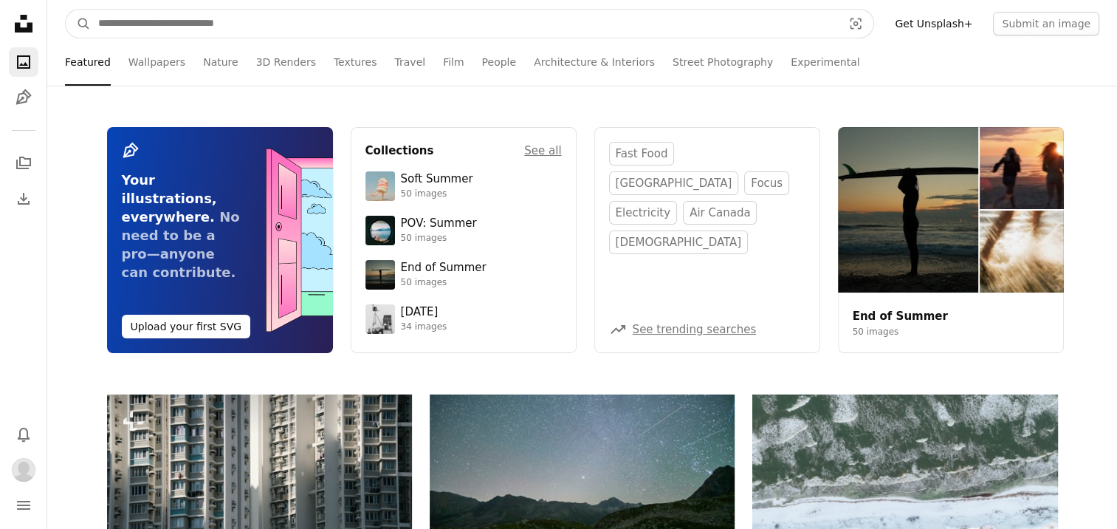
click at [539, 30] on input "Find visuals sitewide" at bounding box center [464, 24] width 747 height 28
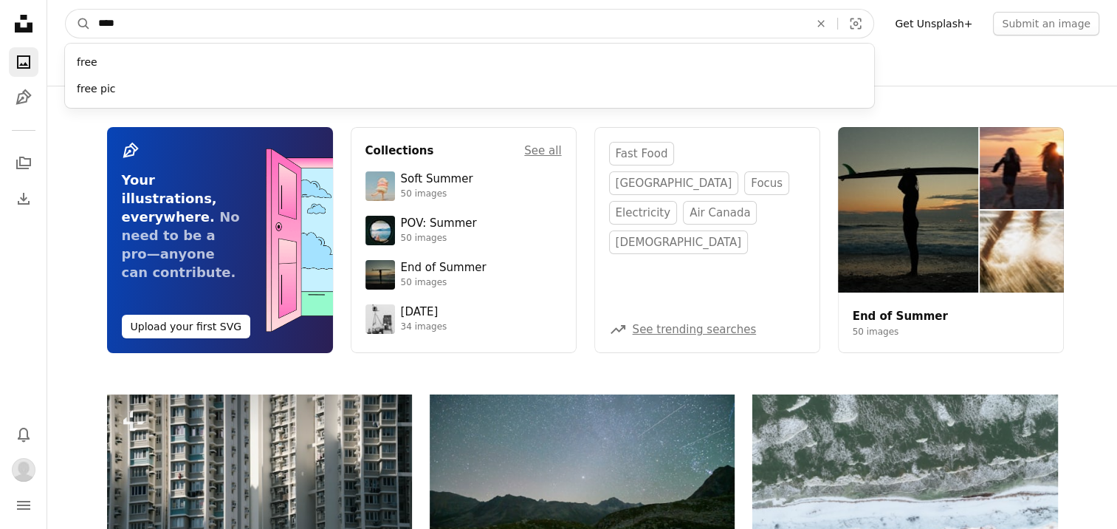
type input "****"
click at [66, 10] on button "A magnifying glass" at bounding box center [78, 24] width 25 height 28
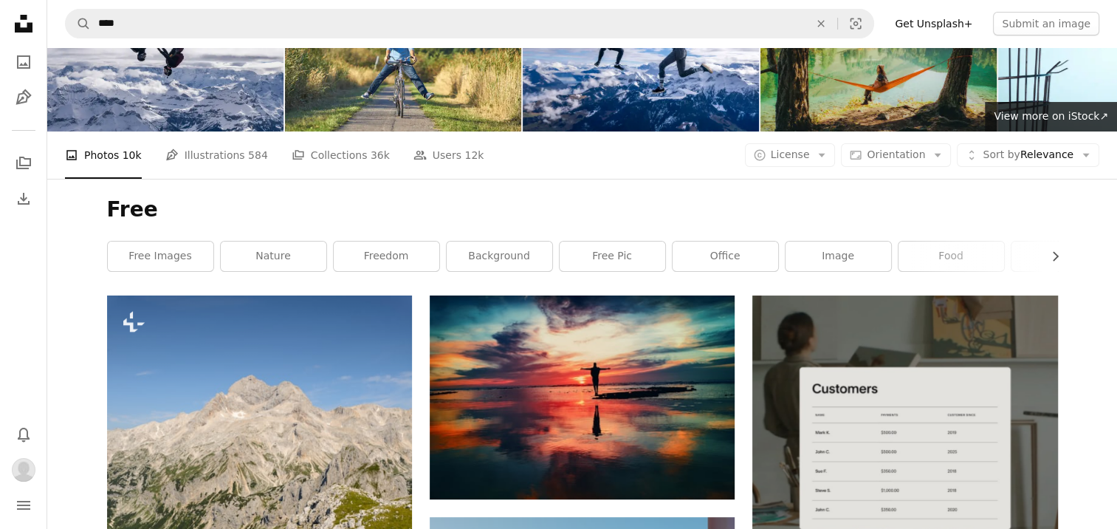
scroll to position [74, 0]
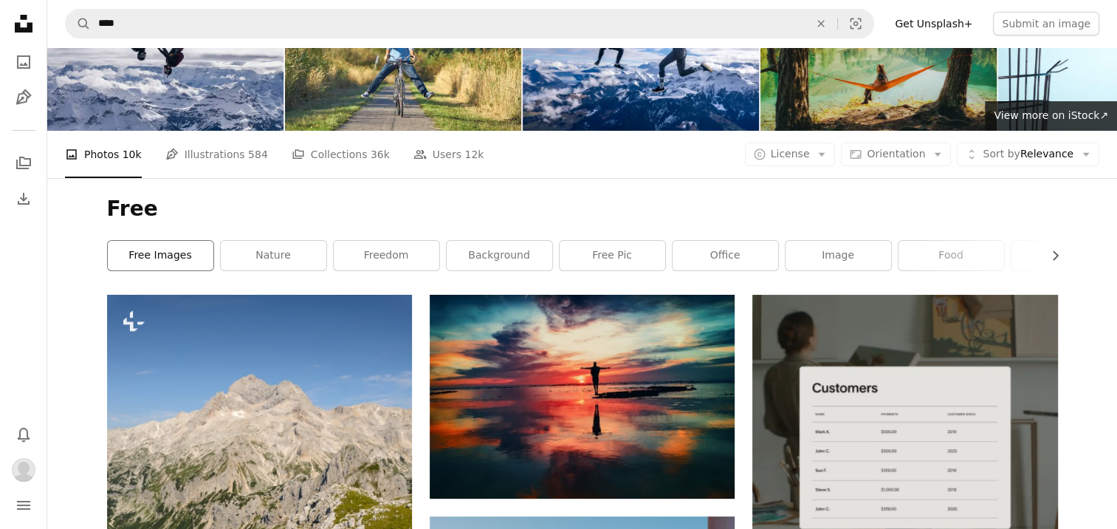
click at [178, 257] on link "free images" at bounding box center [161, 256] width 106 height 30
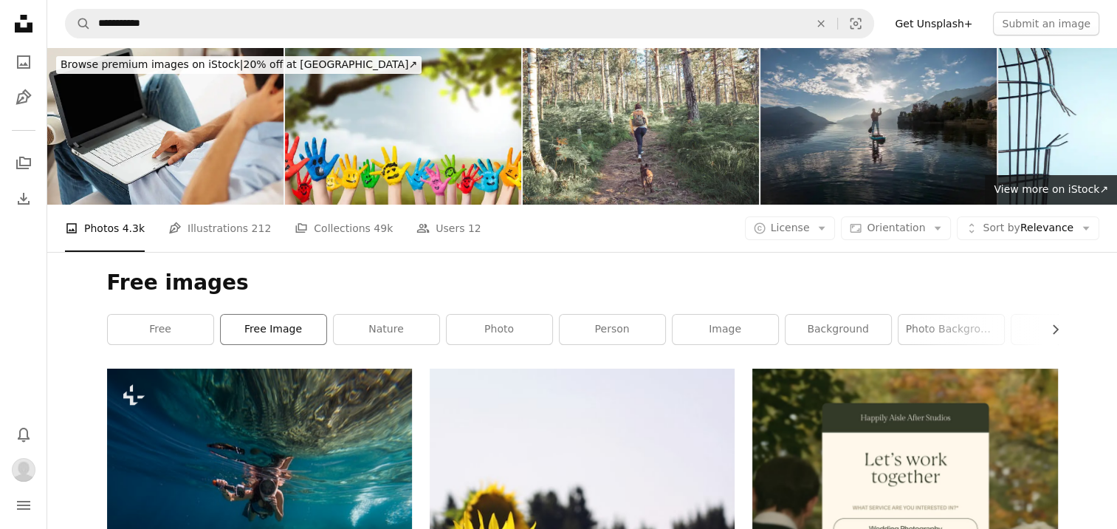
click at [287, 332] on link "free image" at bounding box center [274, 330] width 106 height 30
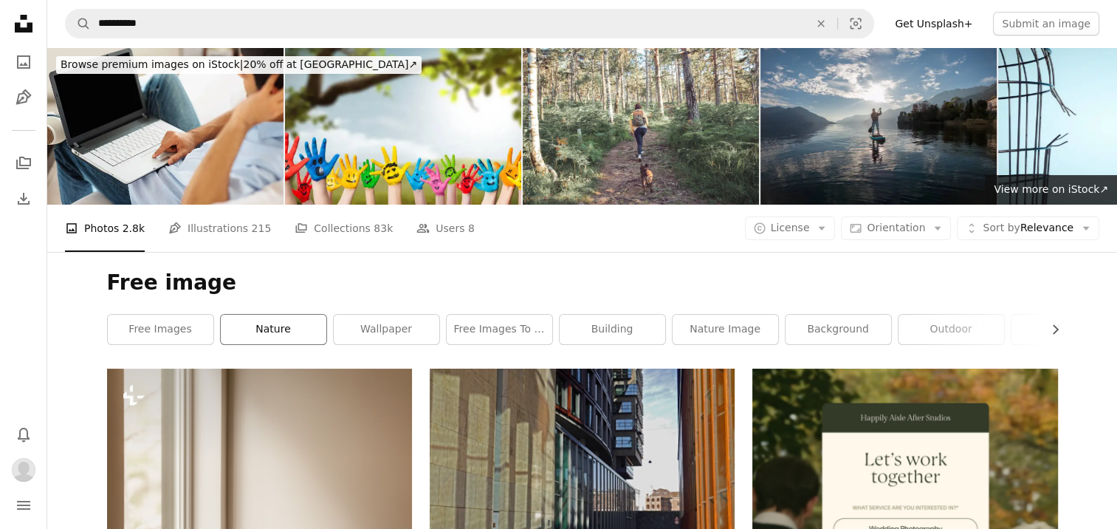
click at [308, 329] on link "nature" at bounding box center [274, 330] width 106 height 30
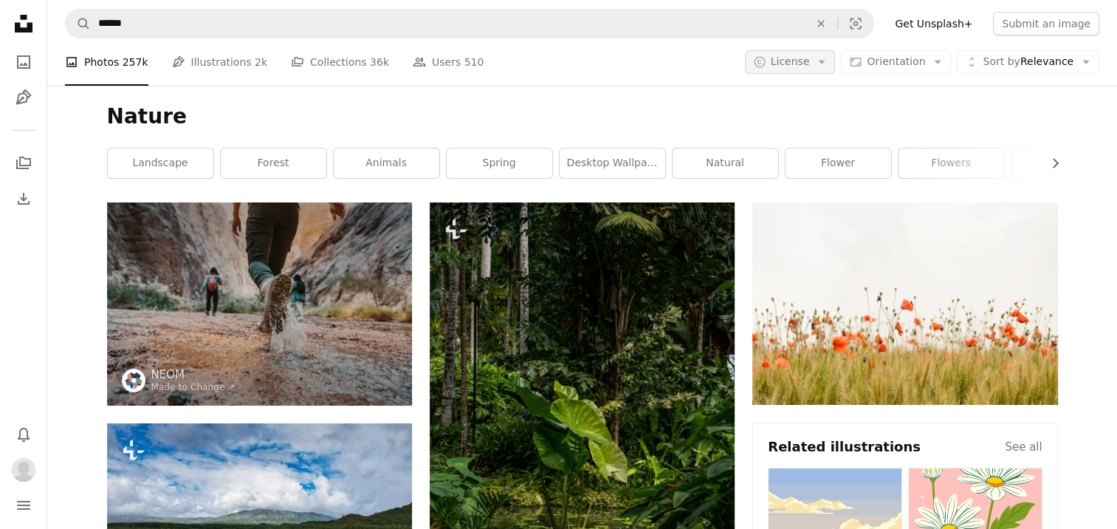
click at [810, 58] on span "License" at bounding box center [790, 61] width 39 height 12
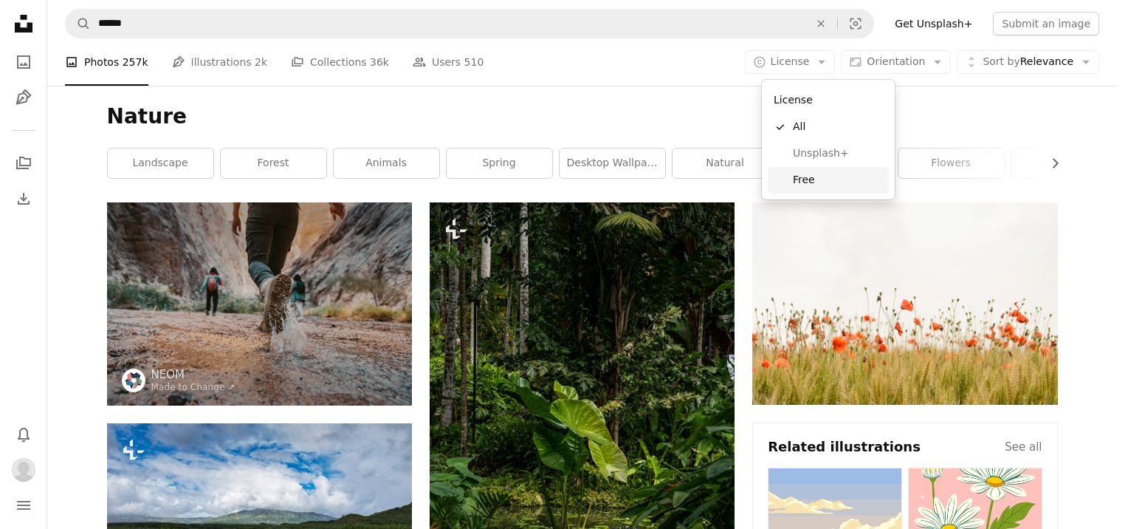
click at [800, 179] on span "Free" at bounding box center [838, 180] width 90 height 15
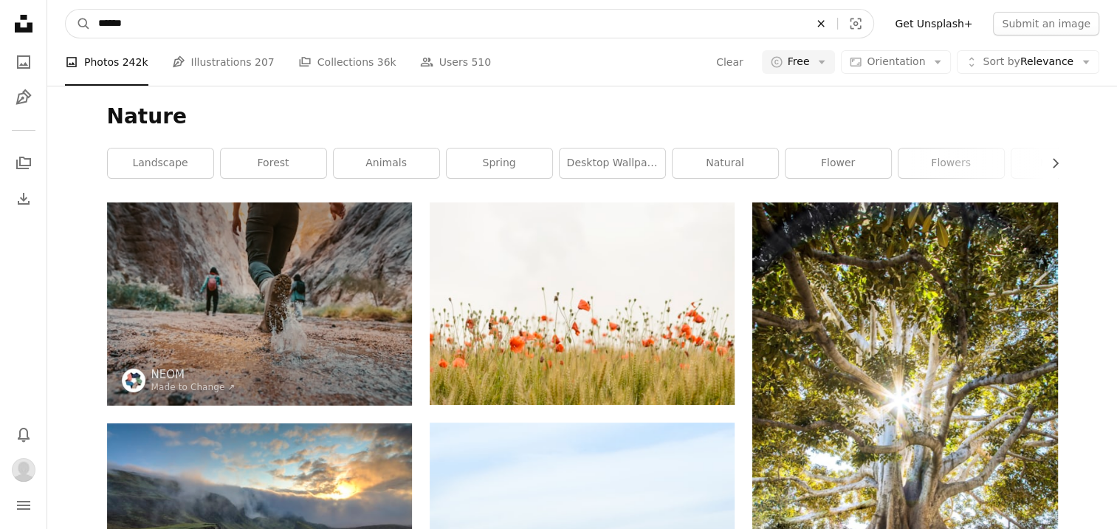
click at [837, 23] on icon "An X shape" at bounding box center [821, 24] width 32 height 12
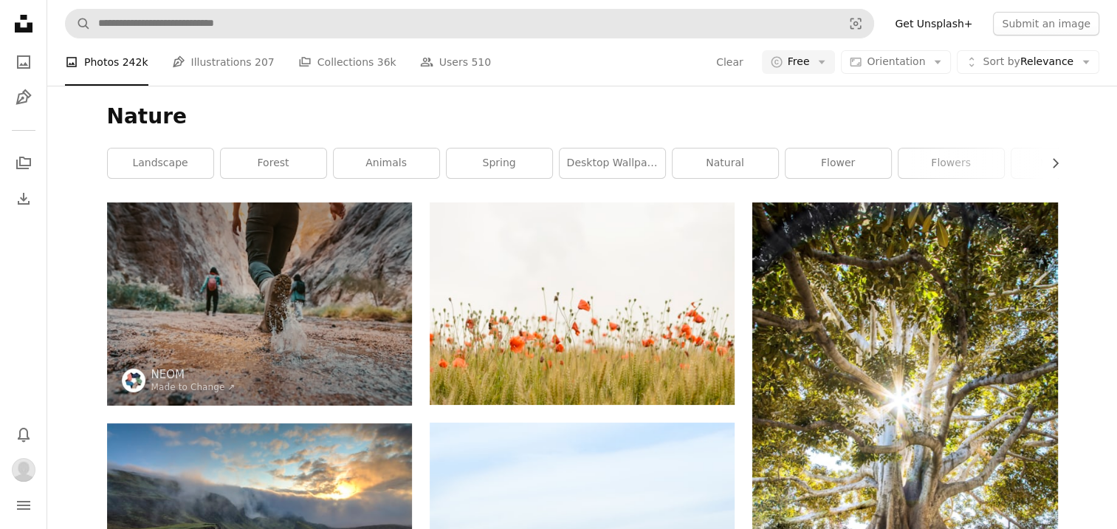
click at [923, 109] on h1 "Nature" at bounding box center [582, 116] width 951 height 27
click at [27, 62] on icon "A photo" at bounding box center [24, 62] width 18 height 18
click at [366, 157] on link "animals" at bounding box center [387, 163] width 106 height 30
